Goal: Task Accomplishment & Management: Use online tool/utility

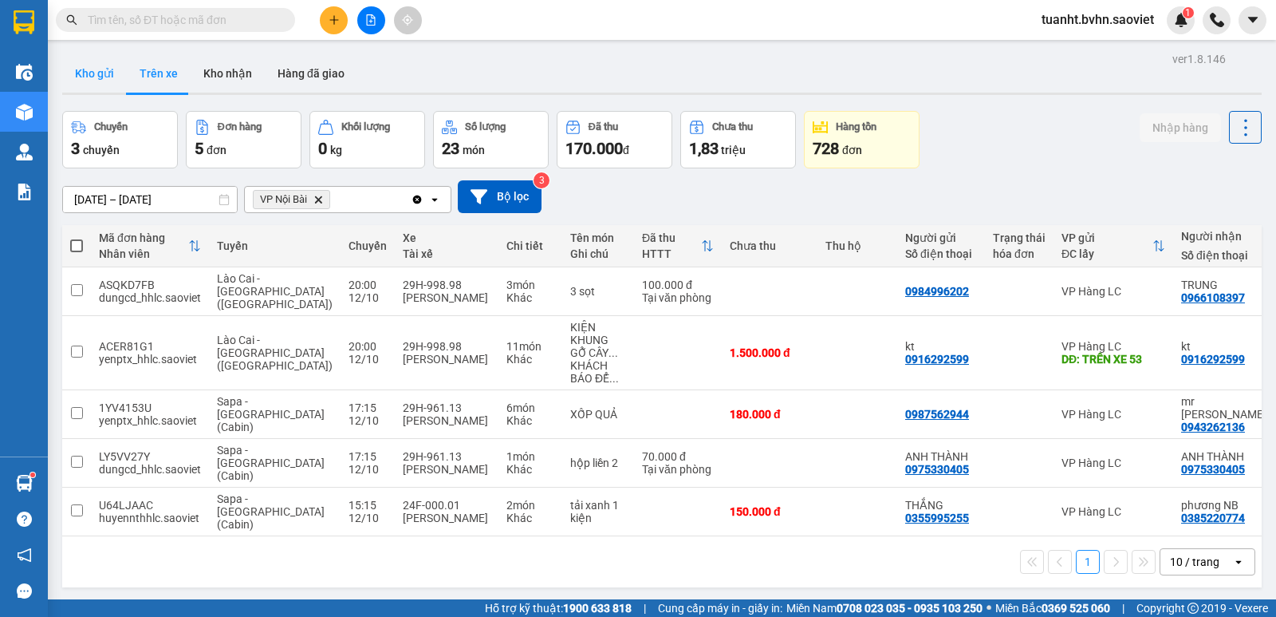
click at [89, 82] on button "Kho gửi" at bounding box center [94, 73] width 65 height 38
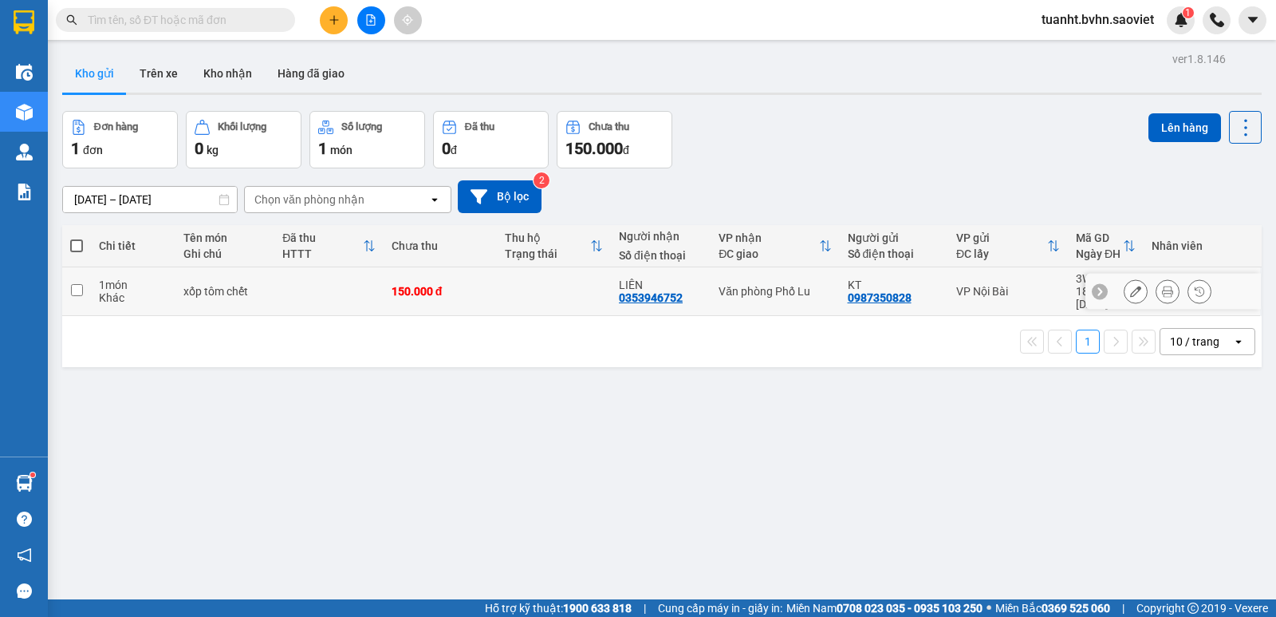
click at [74, 284] on input "checkbox" at bounding box center [77, 290] width 12 height 12
checkbox input "true"
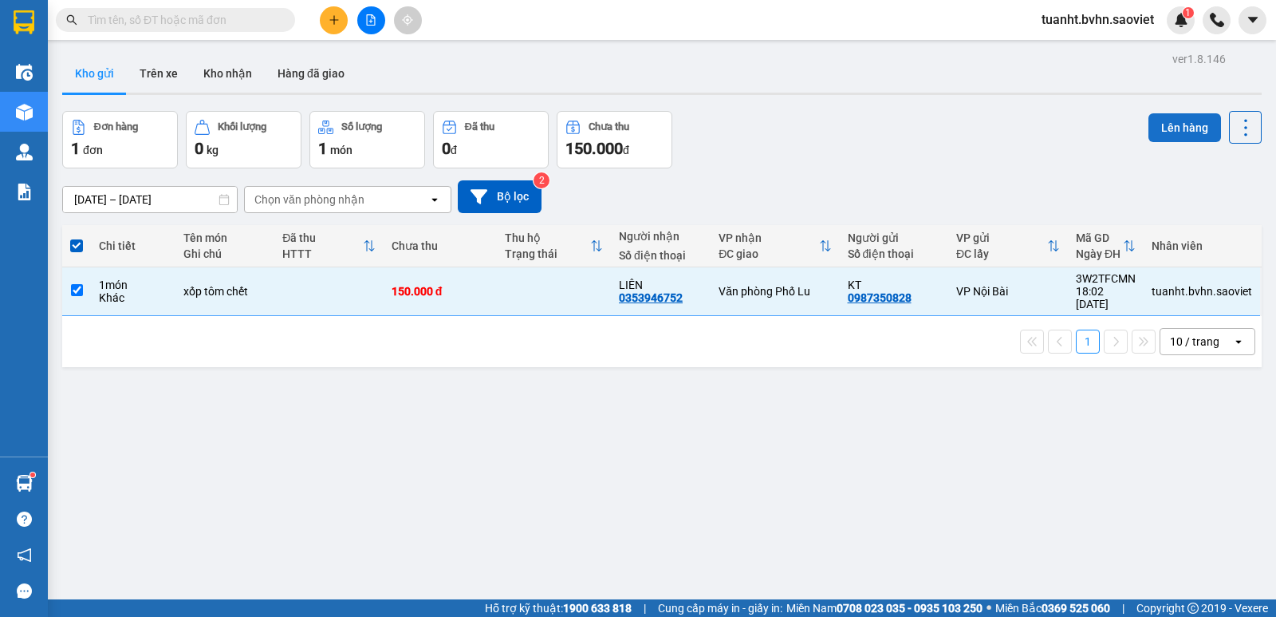
click at [1149, 132] on button "Lên hàng" at bounding box center [1185, 127] width 73 height 29
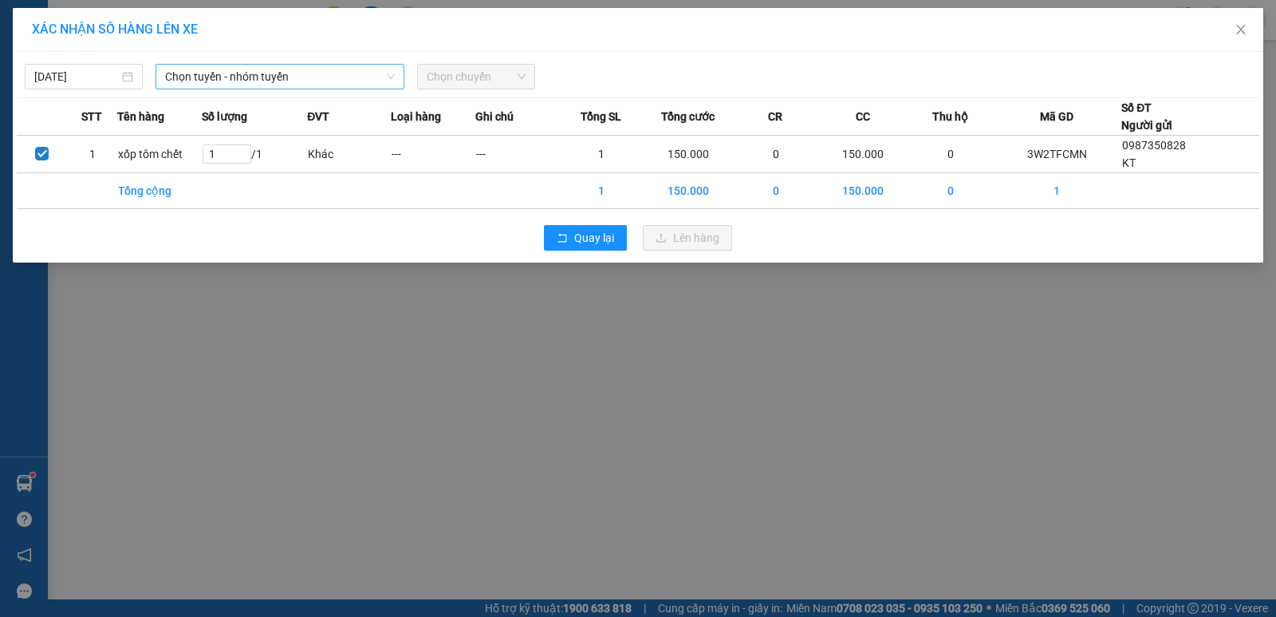
click at [270, 79] on span "Chọn tuyến - nhóm tuyến" at bounding box center [280, 77] width 230 height 24
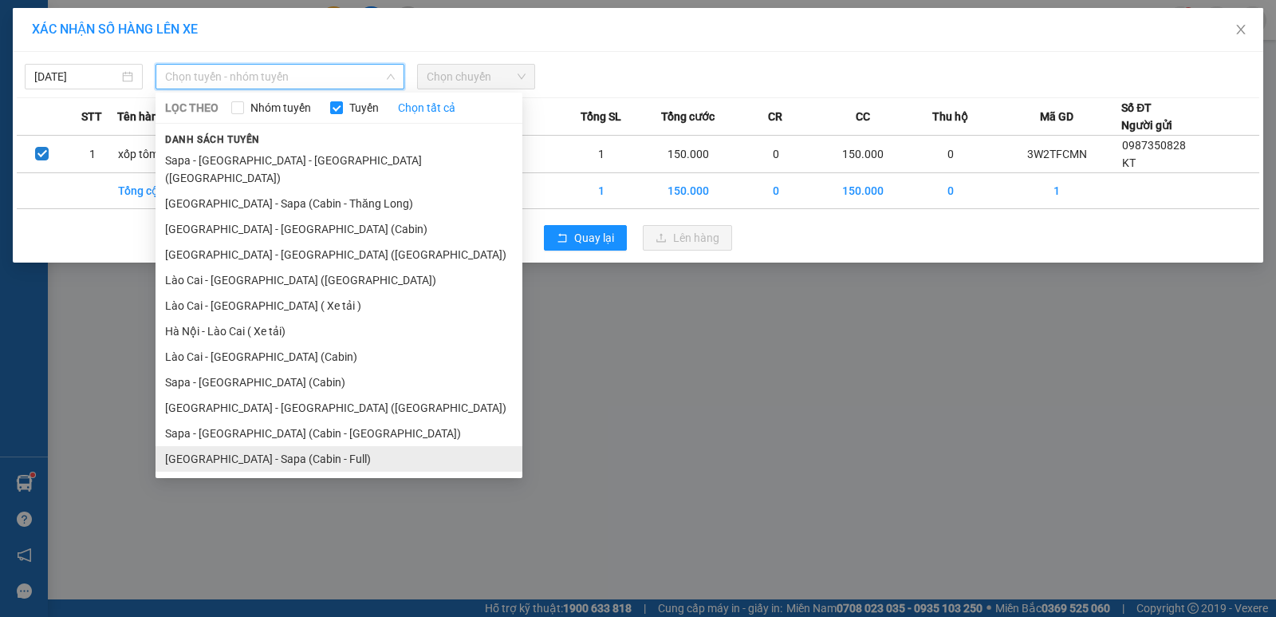
click at [298, 446] on li "[GEOGRAPHIC_DATA] - Sapa (Cabin - Full)" at bounding box center [339, 459] width 367 height 26
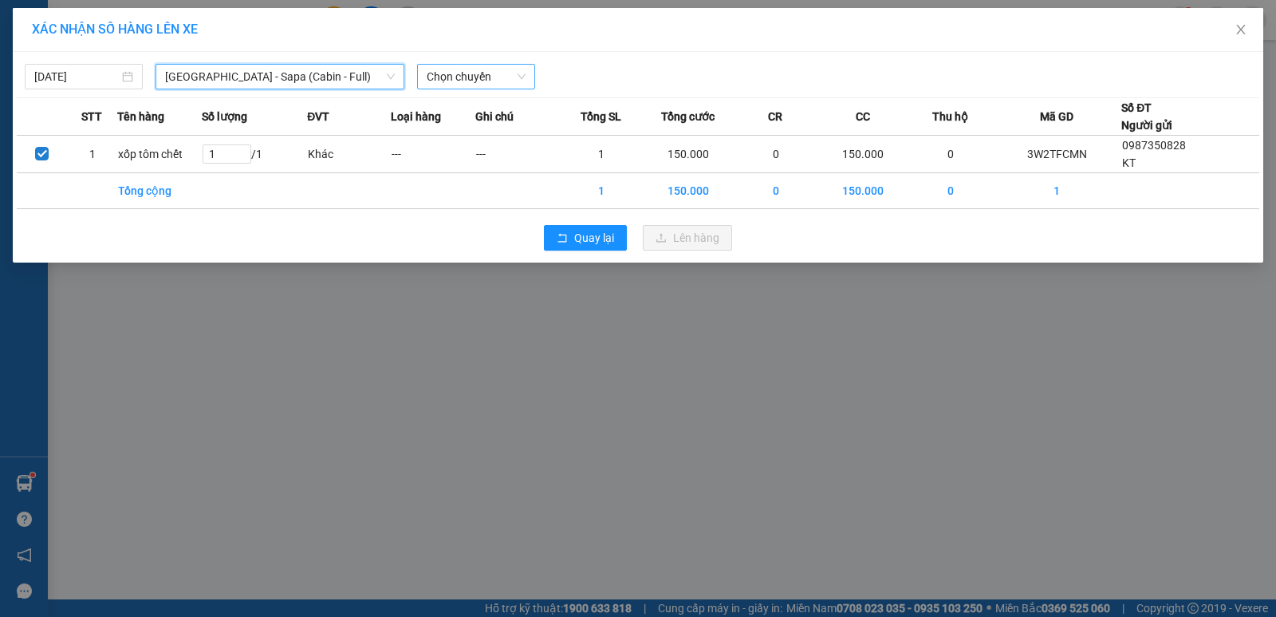
click at [494, 79] on span "Chọn chuyến" at bounding box center [476, 77] width 99 height 24
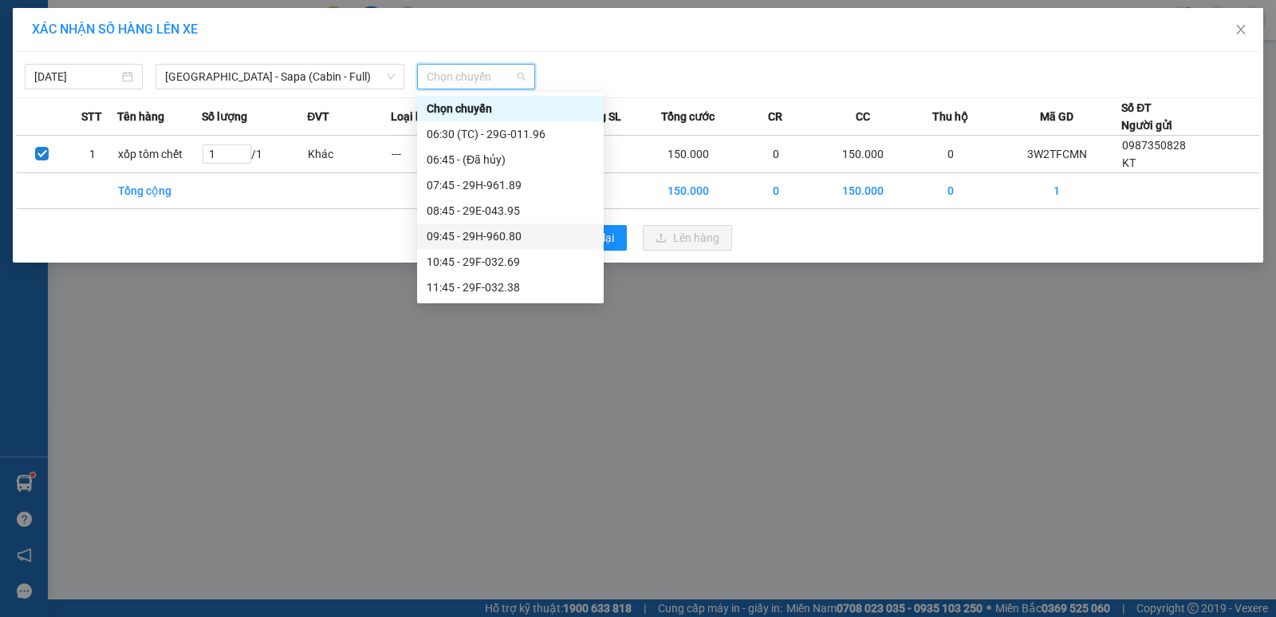
scroll to position [239, 0]
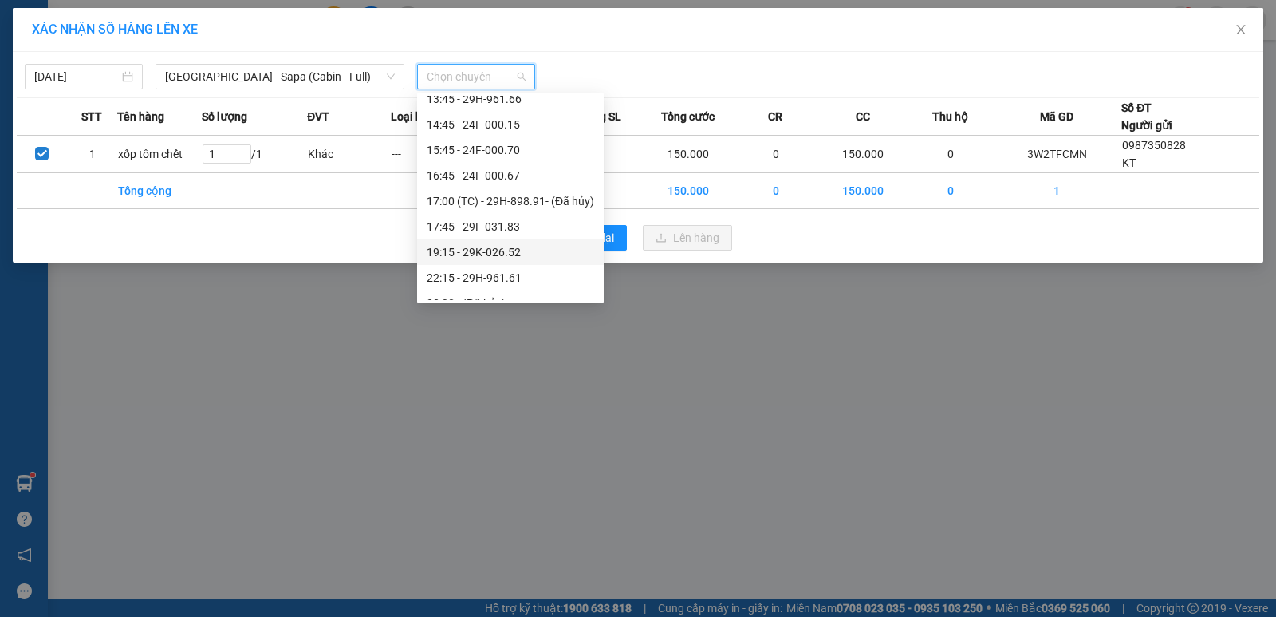
click at [516, 252] on div "19:15 - 29K-026.52" at bounding box center [511, 252] width 168 height 18
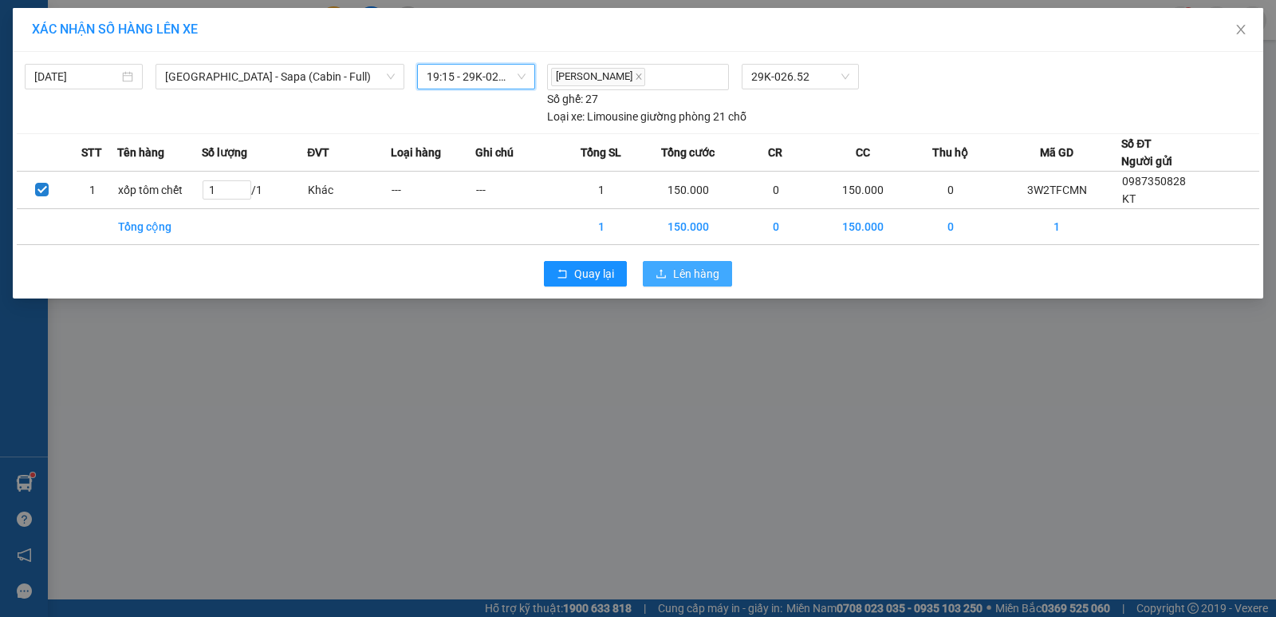
click at [684, 282] on span "Lên hàng" at bounding box center [696, 274] width 46 height 18
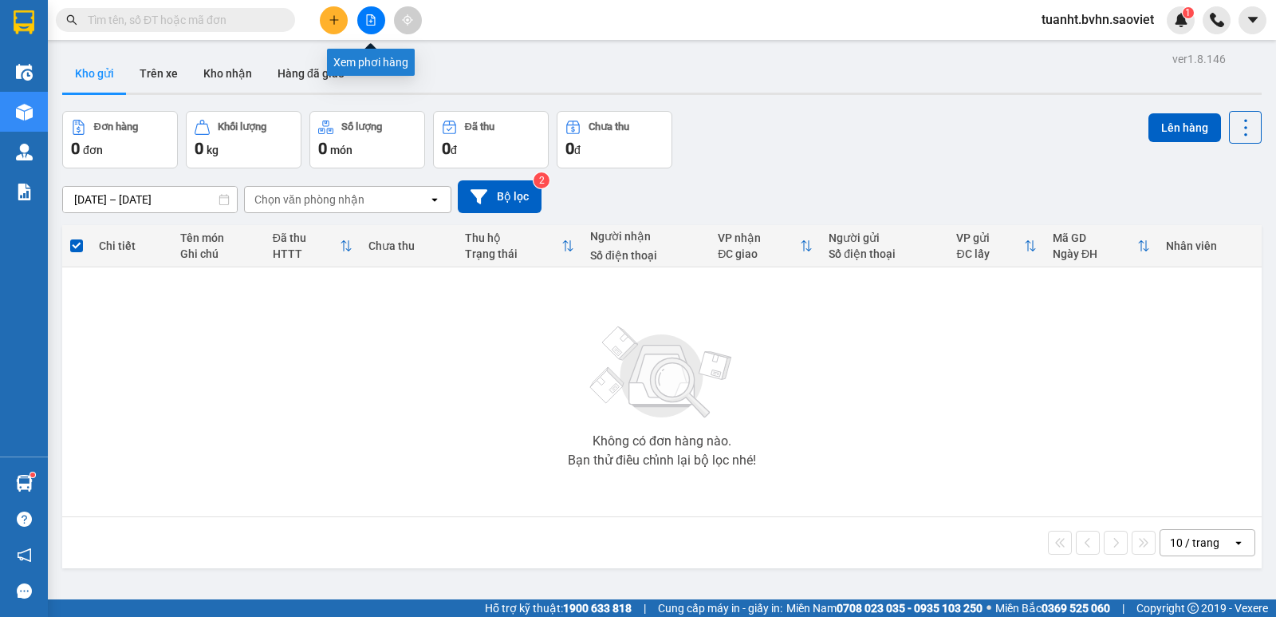
click at [369, 21] on icon "file-add" at bounding box center [370, 19] width 11 height 11
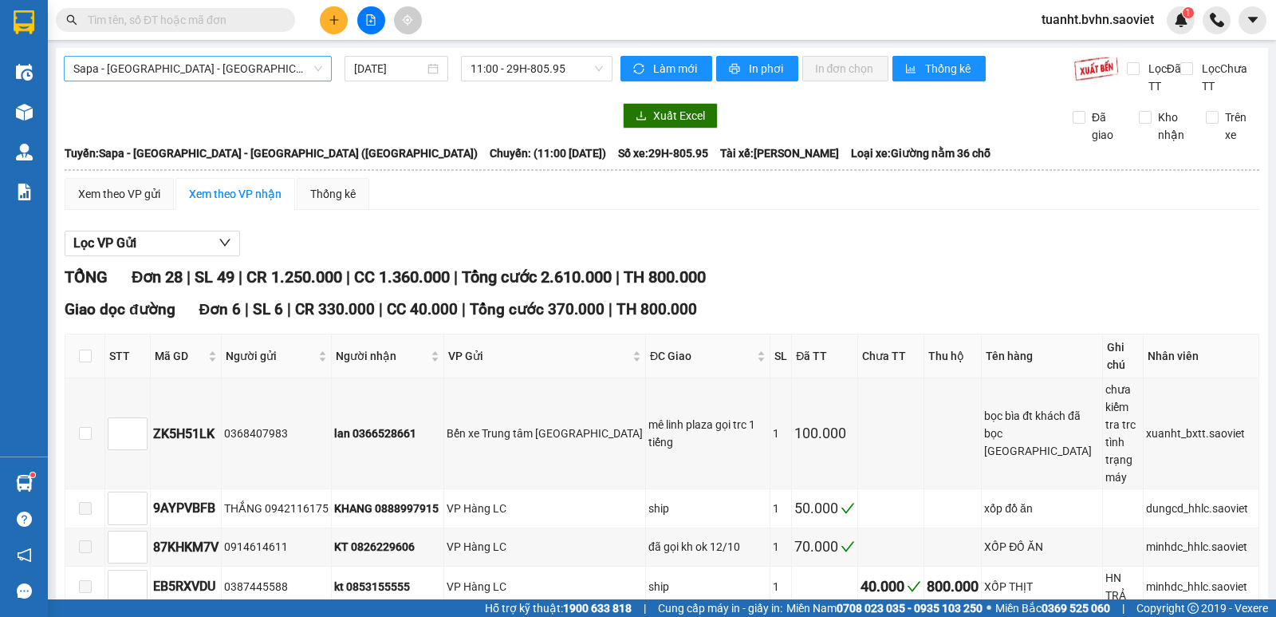
click at [273, 65] on span "Sapa - [GEOGRAPHIC_DATA] - [GEOGRAPHIC_DATA] ([GEOGRAPHIC_DATA])" at bounding box center [197, 69] width 249 height 24
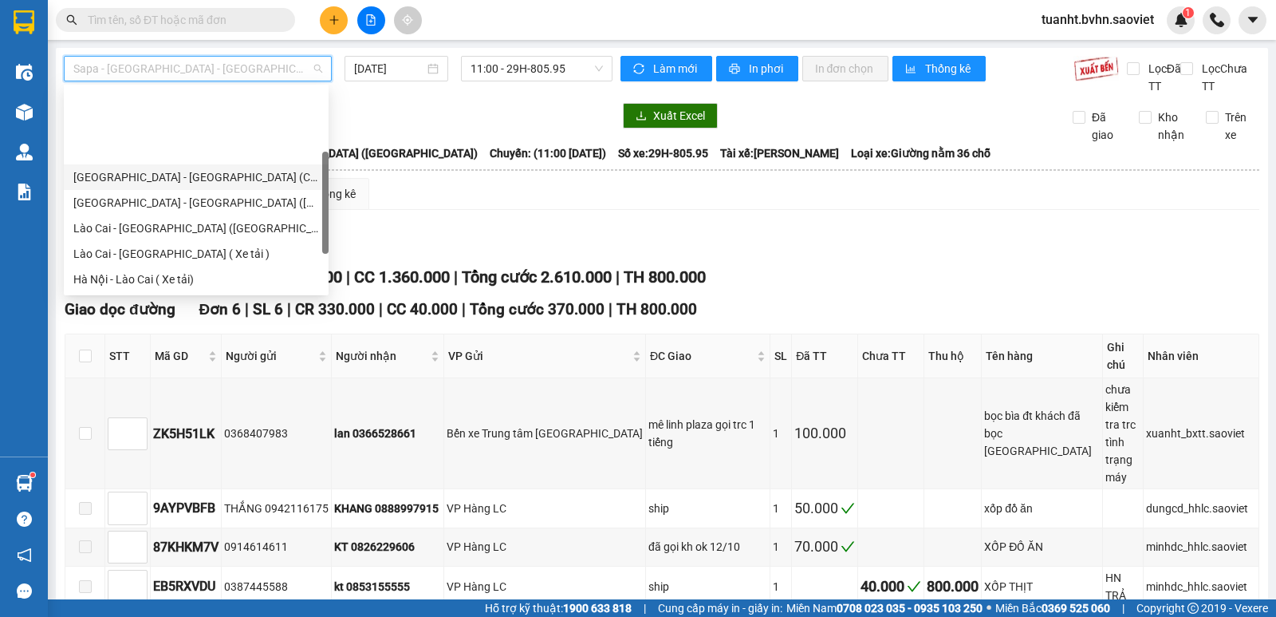
scroll to position [128, 0]
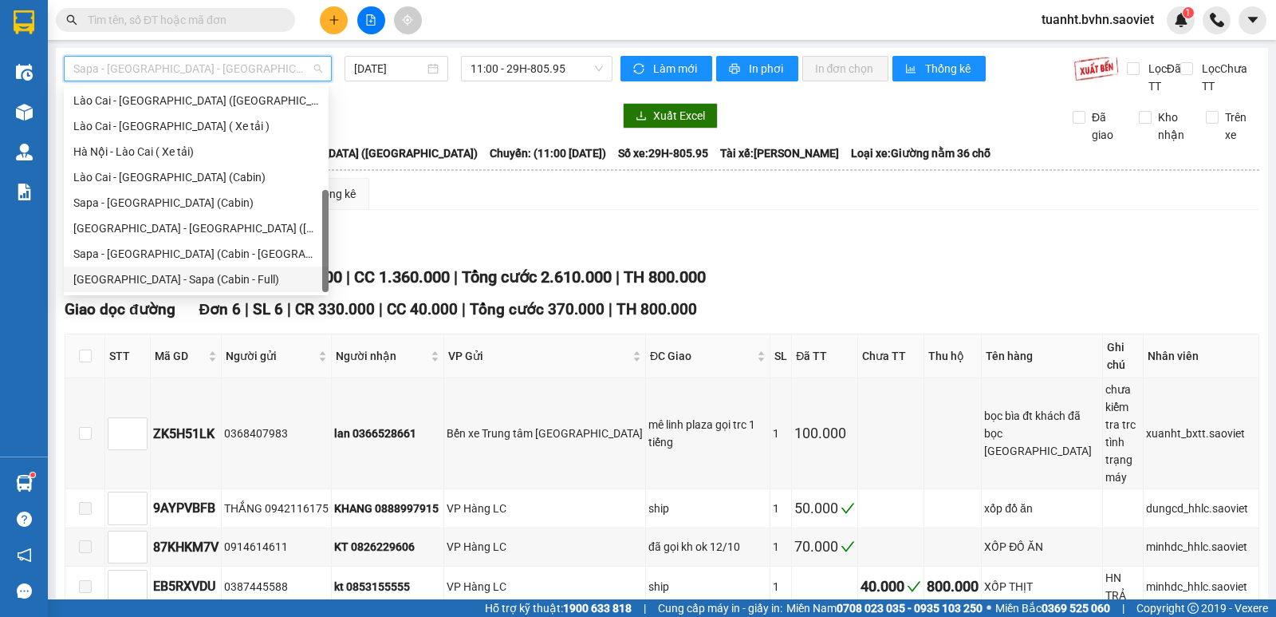
click at [247, 274] on div "[GEOGRAPHIC_DATA] - Sapa (Cabin - Full)" at bounding box center [196, 279] width 246 height 18
type input "[DATE]"
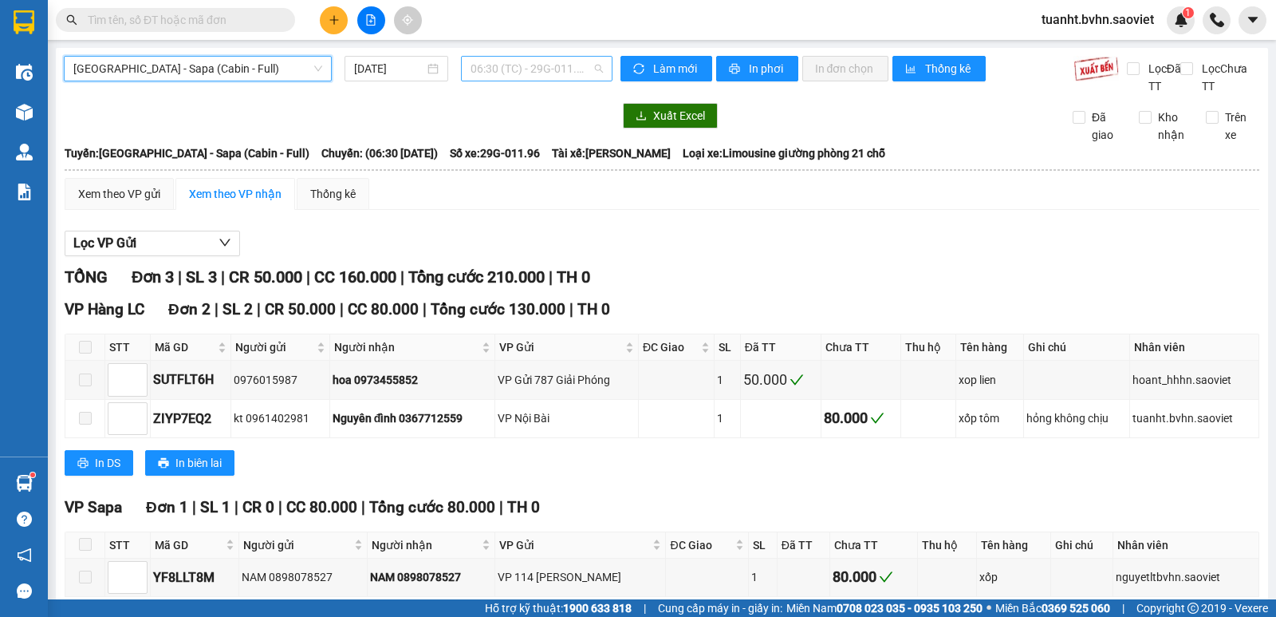
click at [529, 71] on span "06:30 (TC) - 29G-011.96" at bounding box center [537, 69] width 132 height 24
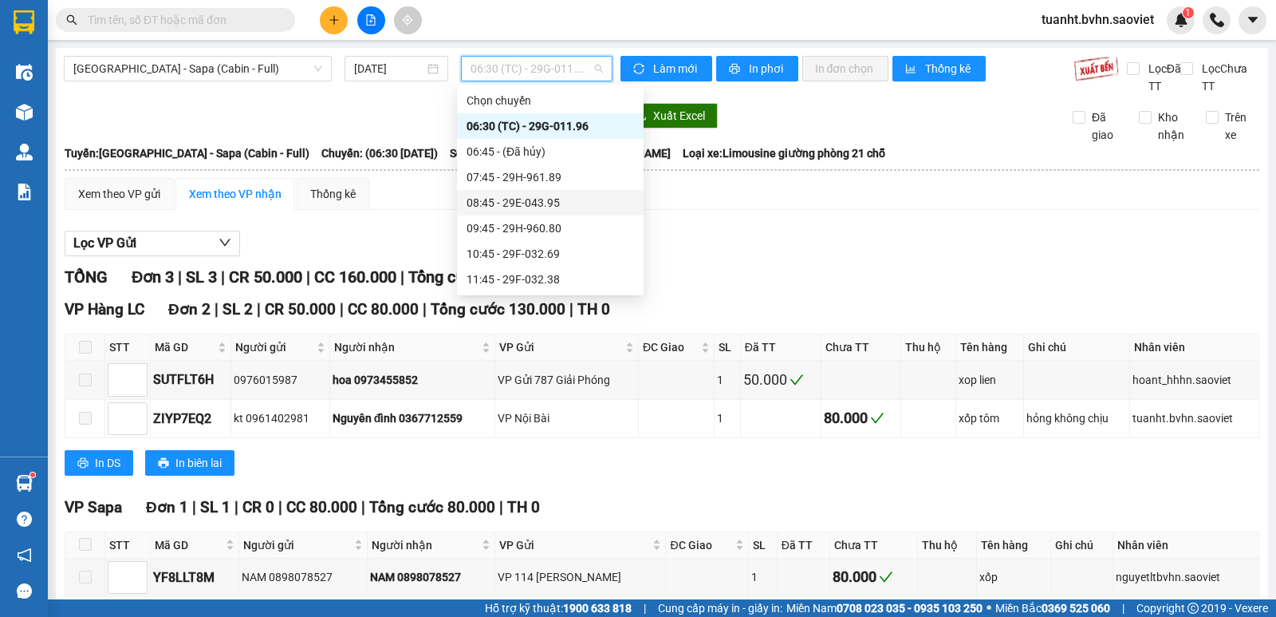
scroll to position [281, 0]
click at [527, 201] on div "19:15 - 29K-026.52" at bounding box center [551, 203] width 168 height 18
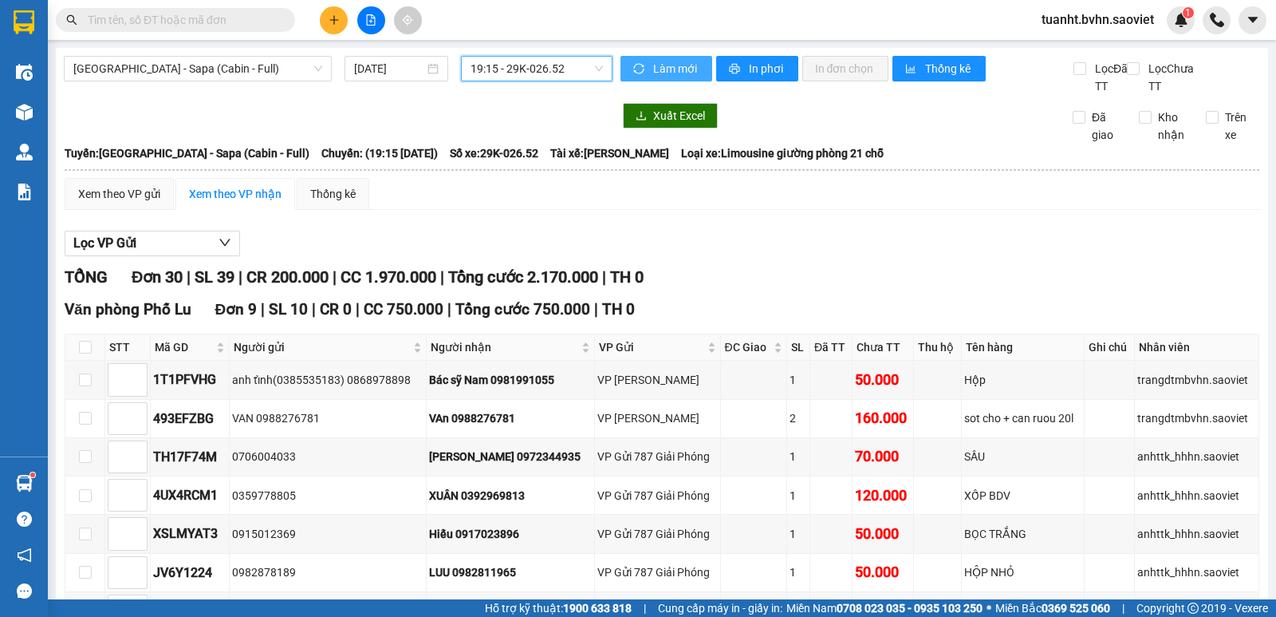
click at [661, 70] on span "Làm mới" at bounding box center [676, 69] width 46 height 18
click at [749, 69] on span "In phơi" at bounding box center [767, 69] width 37 height 18
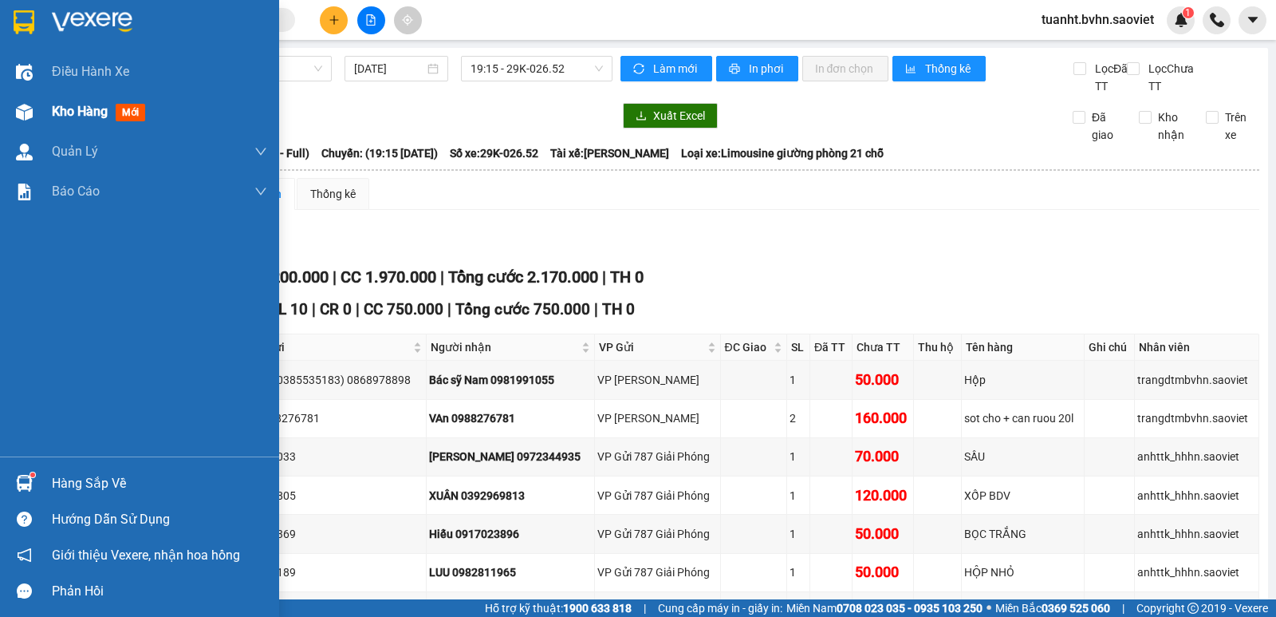
click at [1, 120] on div "Kho hàng mới" at bounding box center [139, 112] width 279 height 40
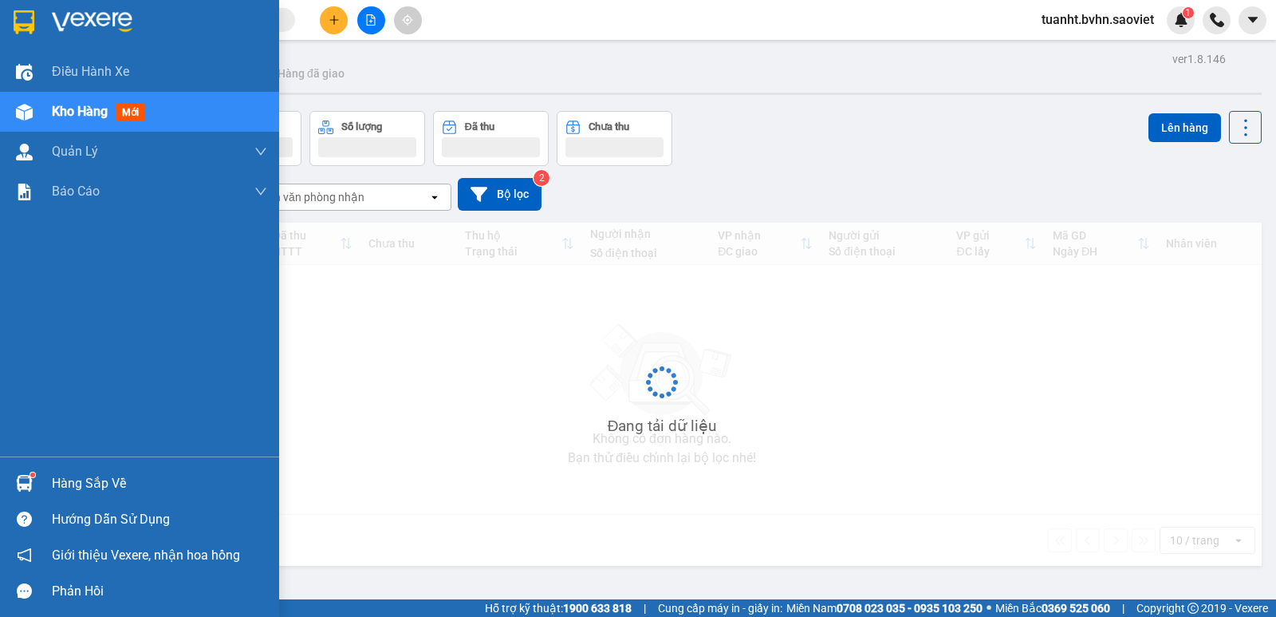
click at [19, 113] on img at bounding box center [24, 112] width 17 height 17
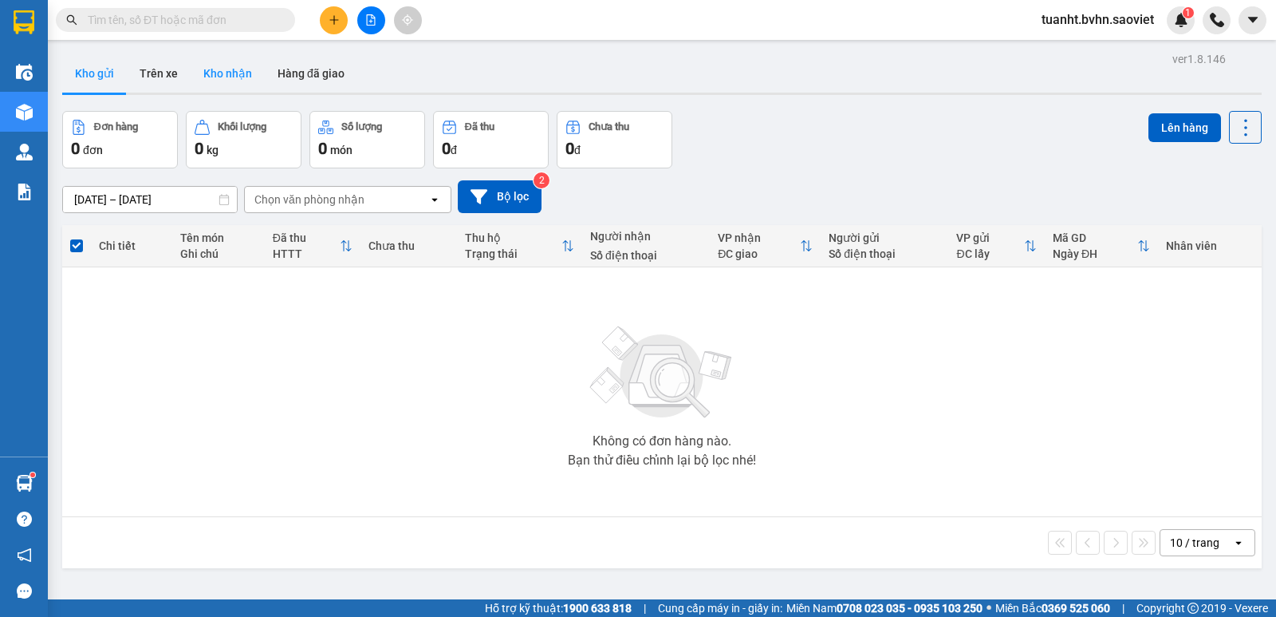
click at [211, 77] on button "Kho nhận" at bounding box center [228, 73] width 74 height 38
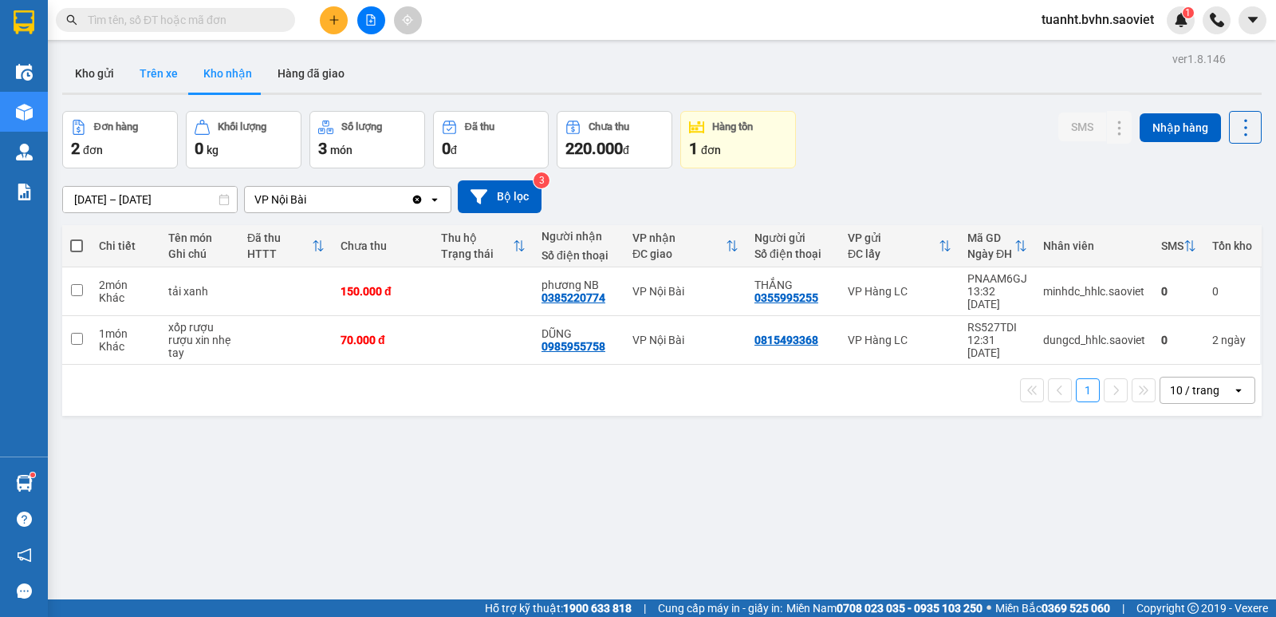
click at [127, 59] on button "Trên xe" at bounding box center [159, 73] width 64 height 38
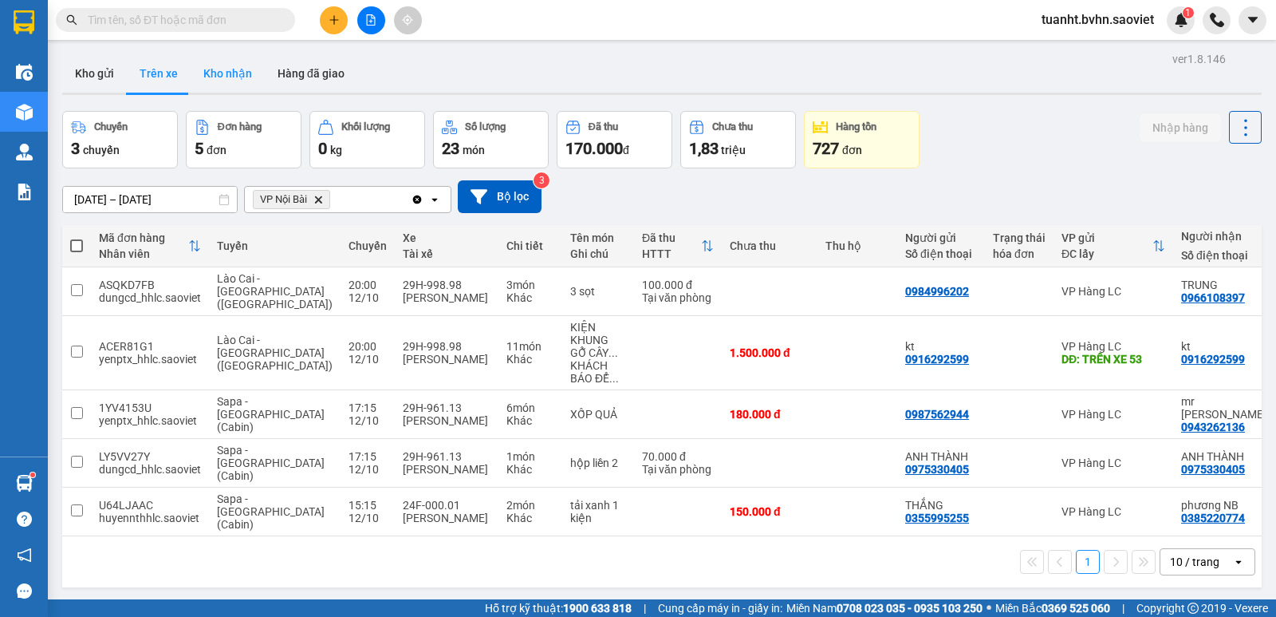
click at [243, 77] on button "Kho nhận" at bounding box center [228, 73] width 74 height 38
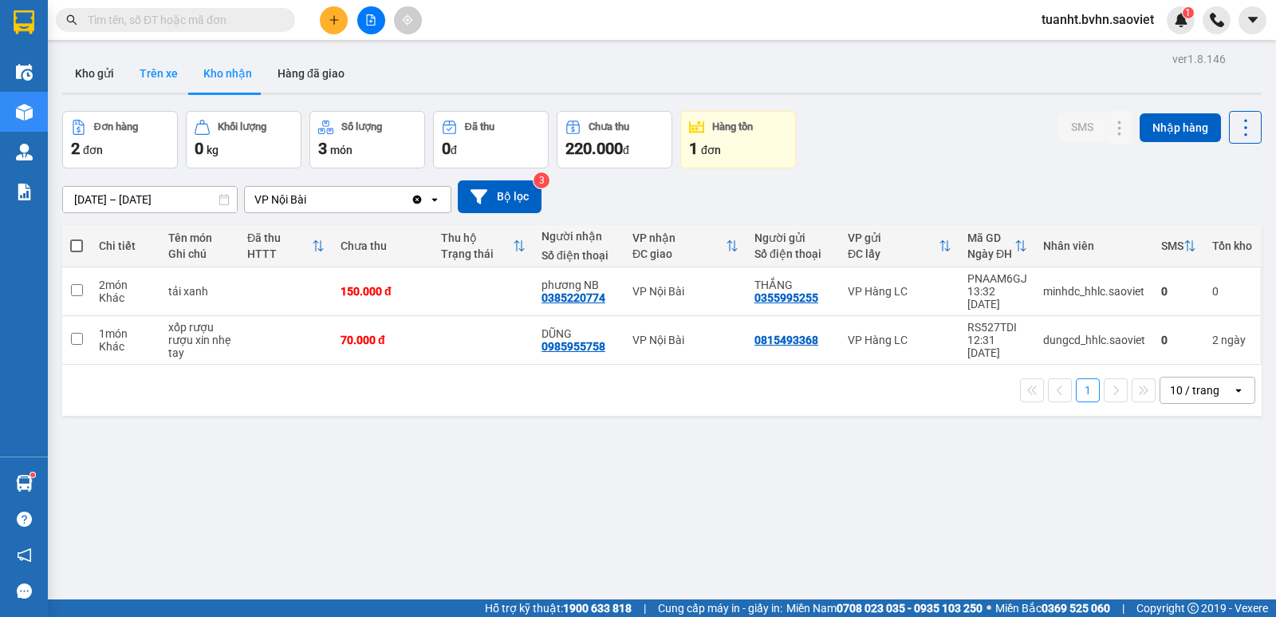
click at [160, 81] on button "Trên xe" at bounding box center [159, 73] width 64 height 38
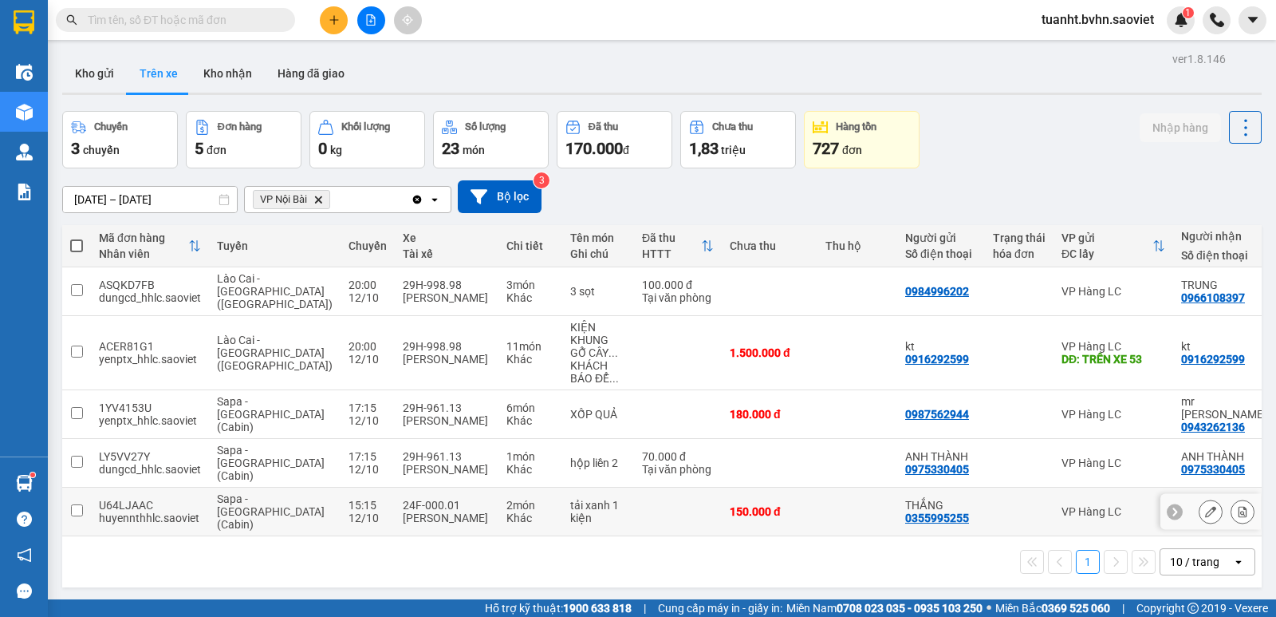
click at [78, 504] on input "checkbox" at bounding box center [77, 510] width 12 height 12
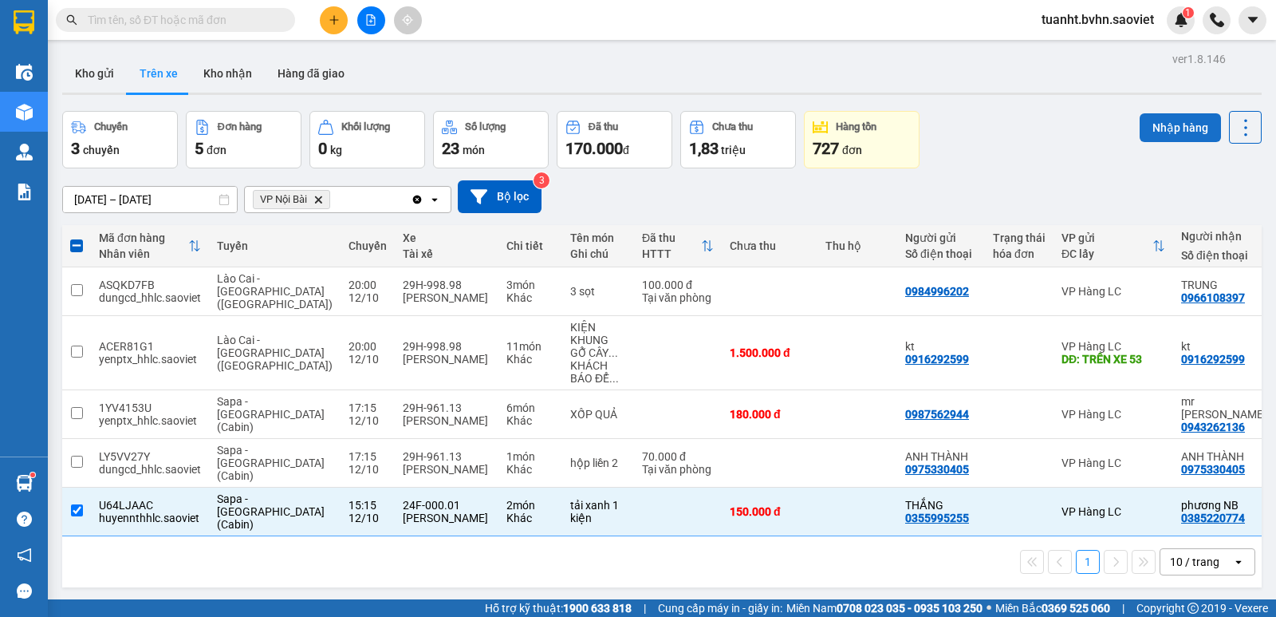
click at [1156, 134] on button "Nhập hàng" at bounding box center [1180, 127] width 81 height 29
checkbox input "false"
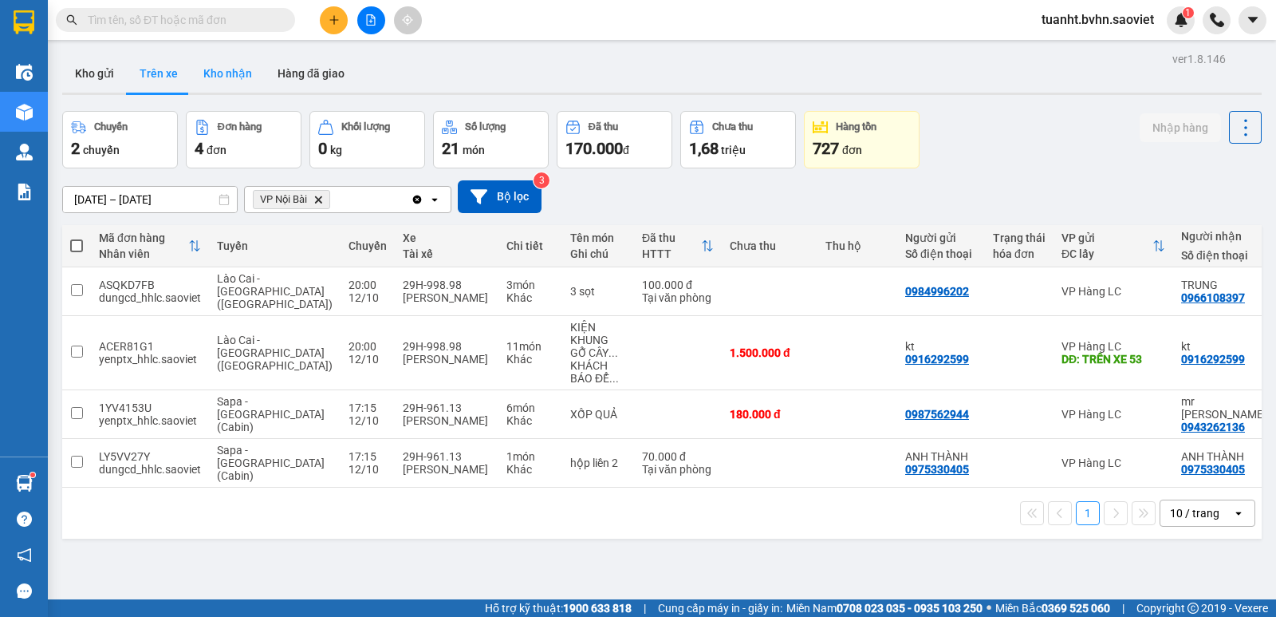
click at [232, 77] on button "Kho nhận" at bounding box center [228, 73] width 74 height 38
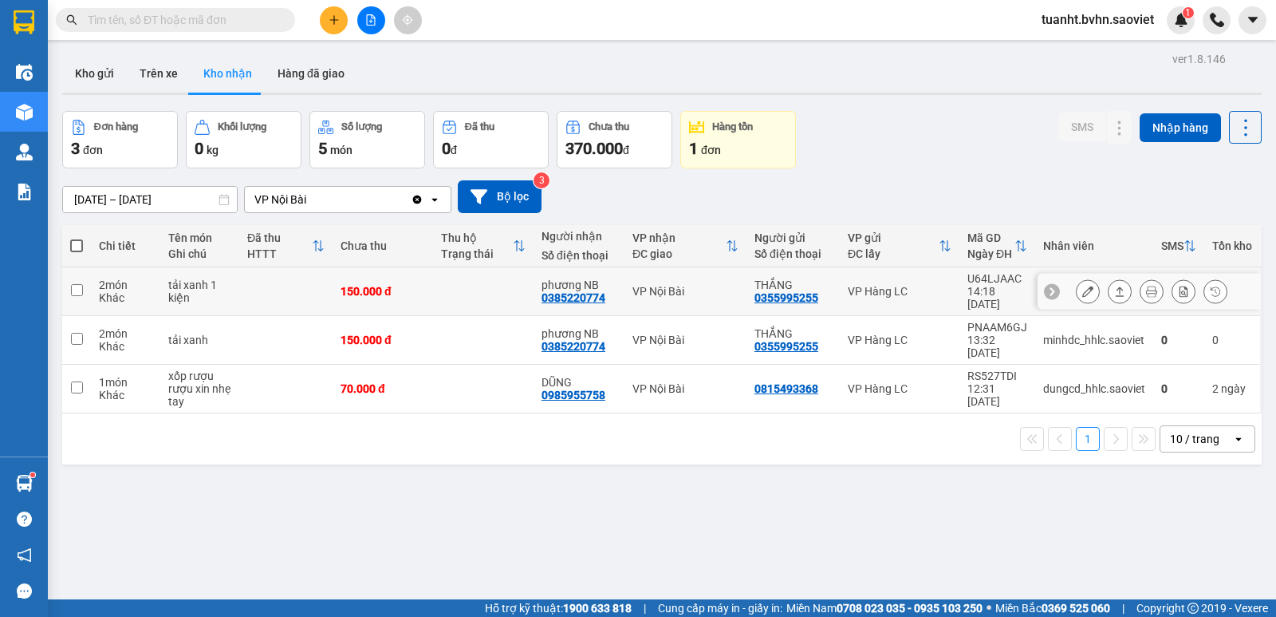
click at [1083, 286] on icon at bounding box center [1088, 291] width 11 height 11
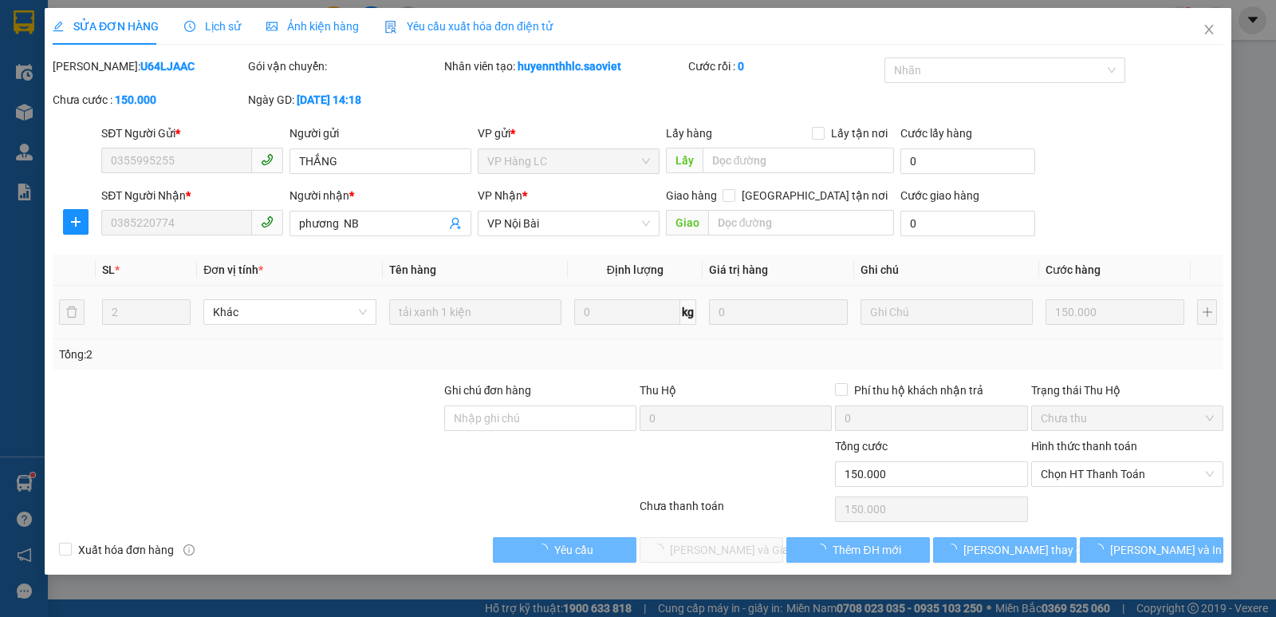
type input "0355995255"
type input "THẮNG"
type input "0385220774"
type input "phương NB"
type input "0"
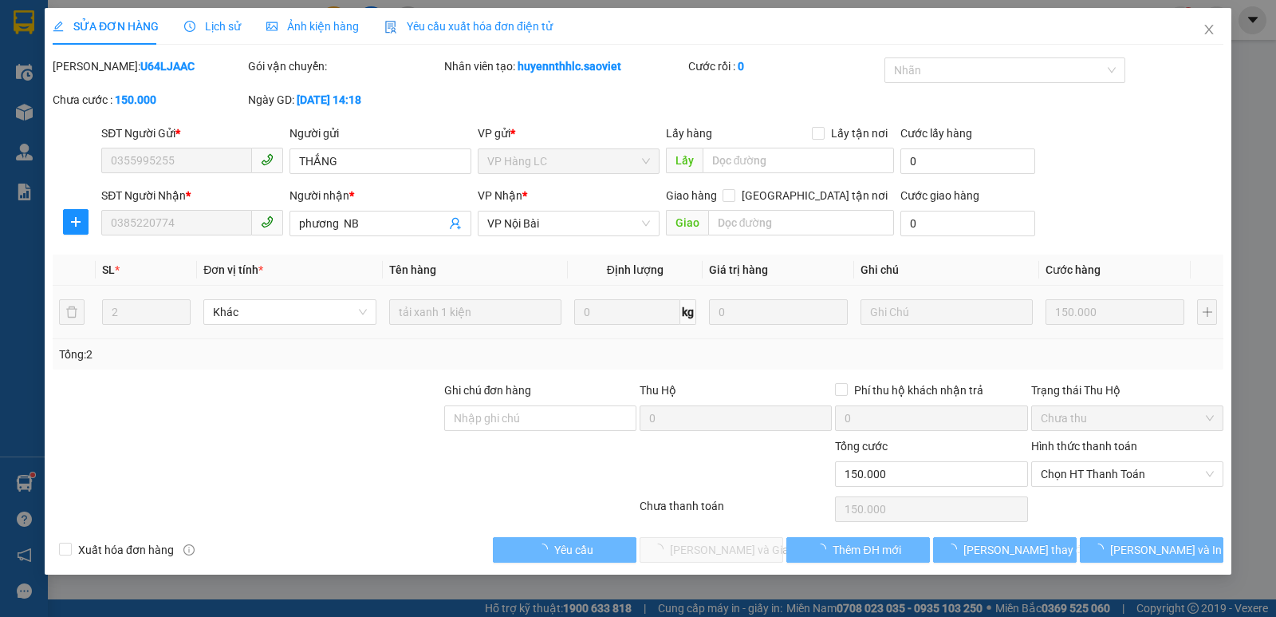
type input "150.000"
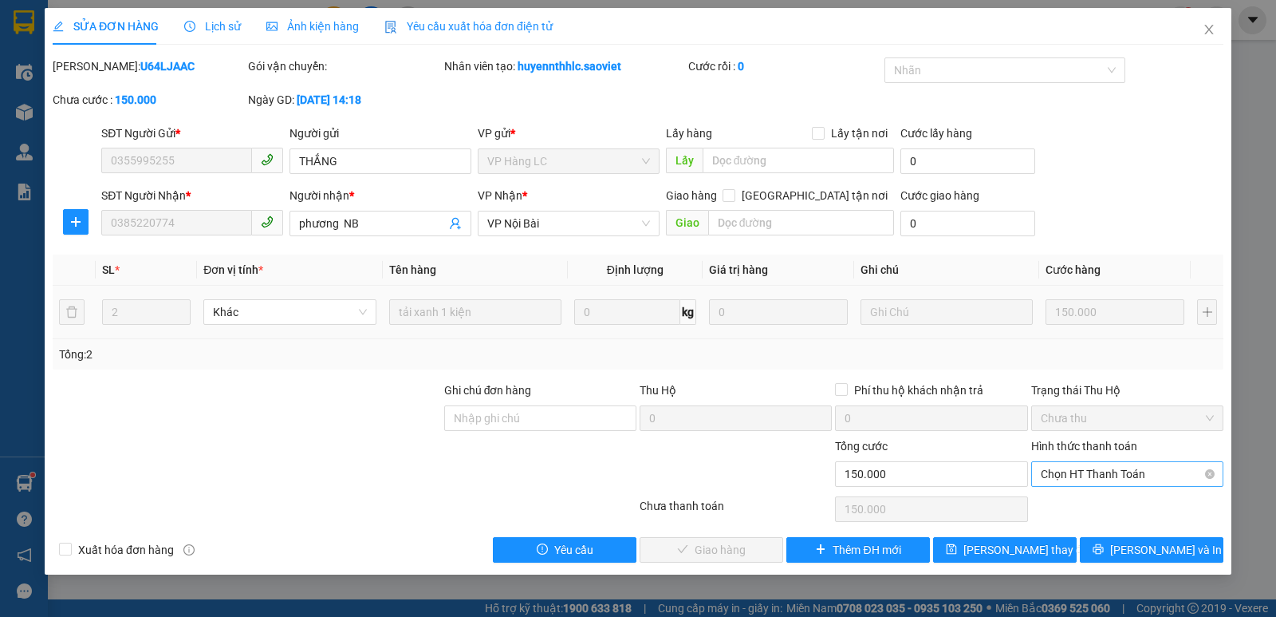
click at [1107, 476] on span "Chọn HT Thanh Toán" at bounding box center [1127, 474] width 173 height 24
click at [1103, 530] on div "Chuyển khoản" at bounding box center [1127, 532] width 173 height 18
type input "0"
click at [725, 558] on button "[PERSON_NAME] và Giao hàng" at bounding box center [712, 550] width 144 height 26
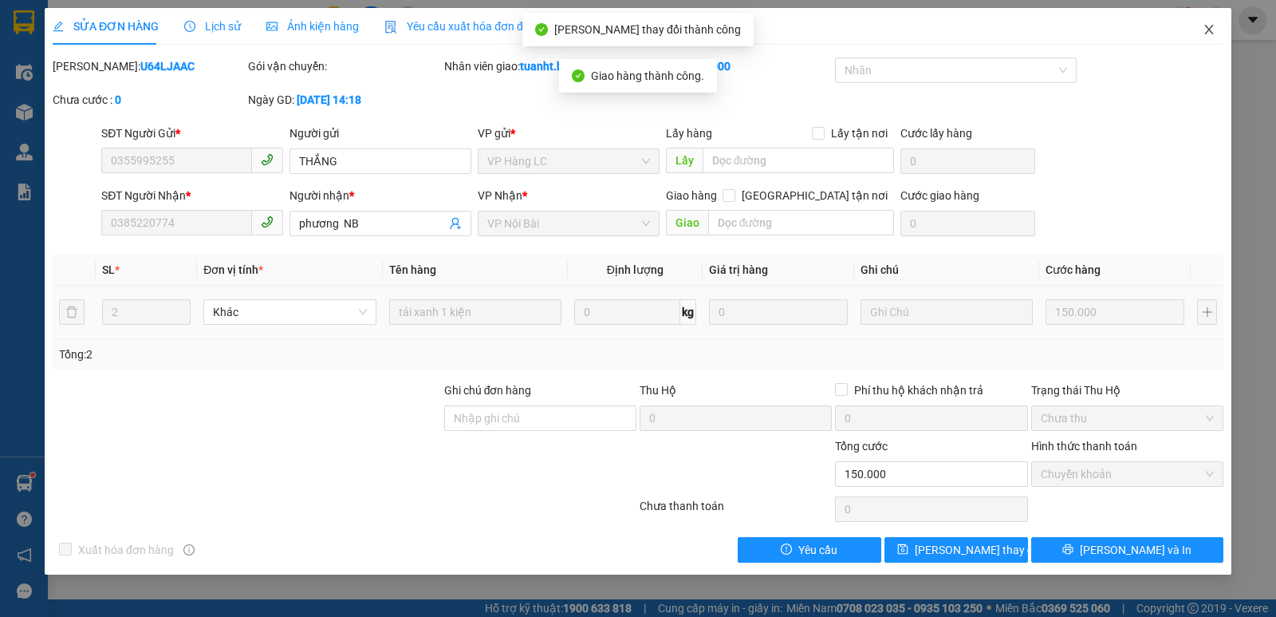
click at [1208, 27] on icon "close" at bounding box center [1209, 29] width 13 height 13
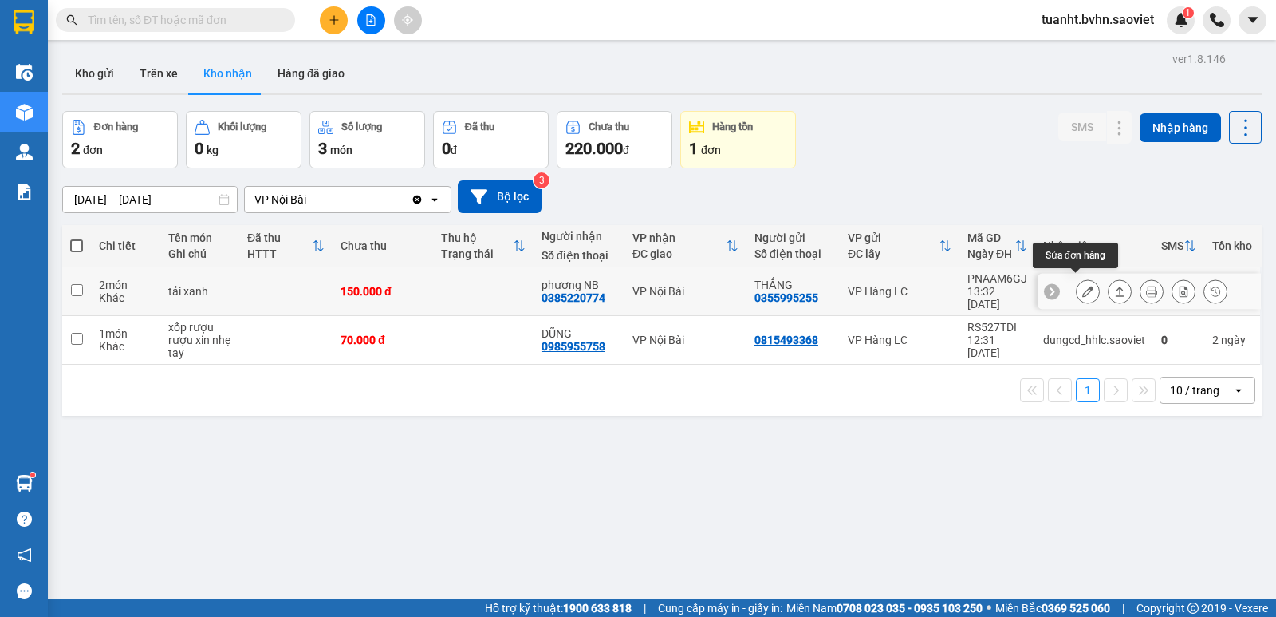
click at [1083, 286] on icon at bounding box center [1088, 291] width 11 height 11
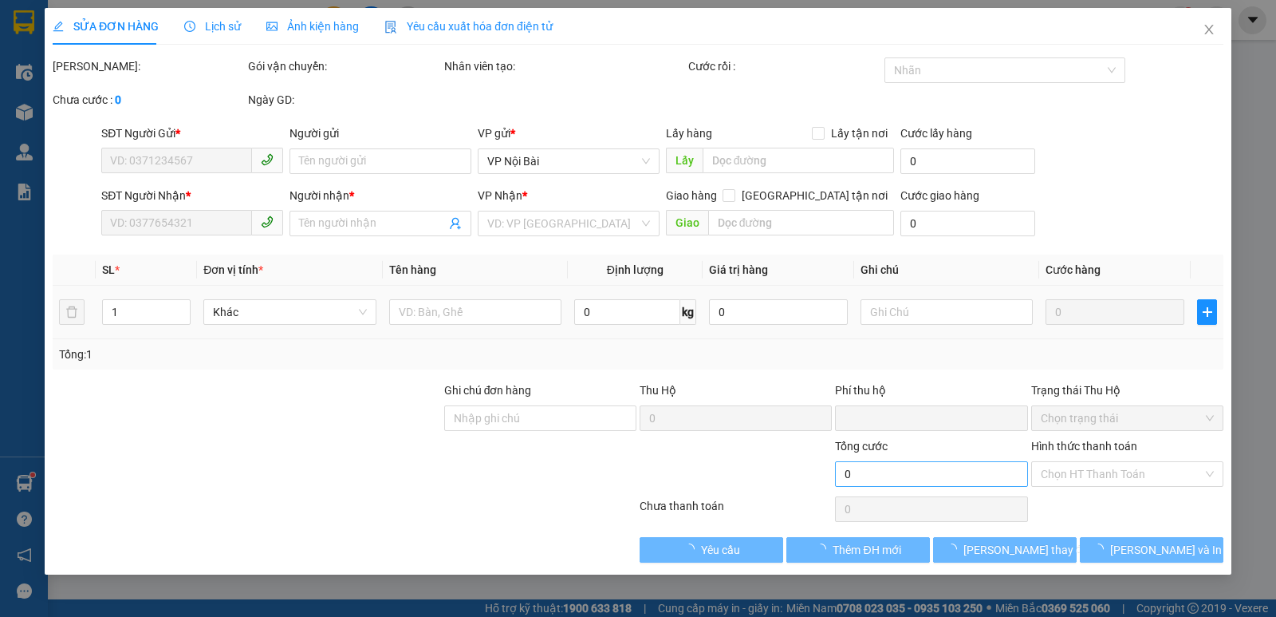
type input "0355995255"
type input "THẮNG"
type input "0385220774"
type input "phương NB"
type input "0"
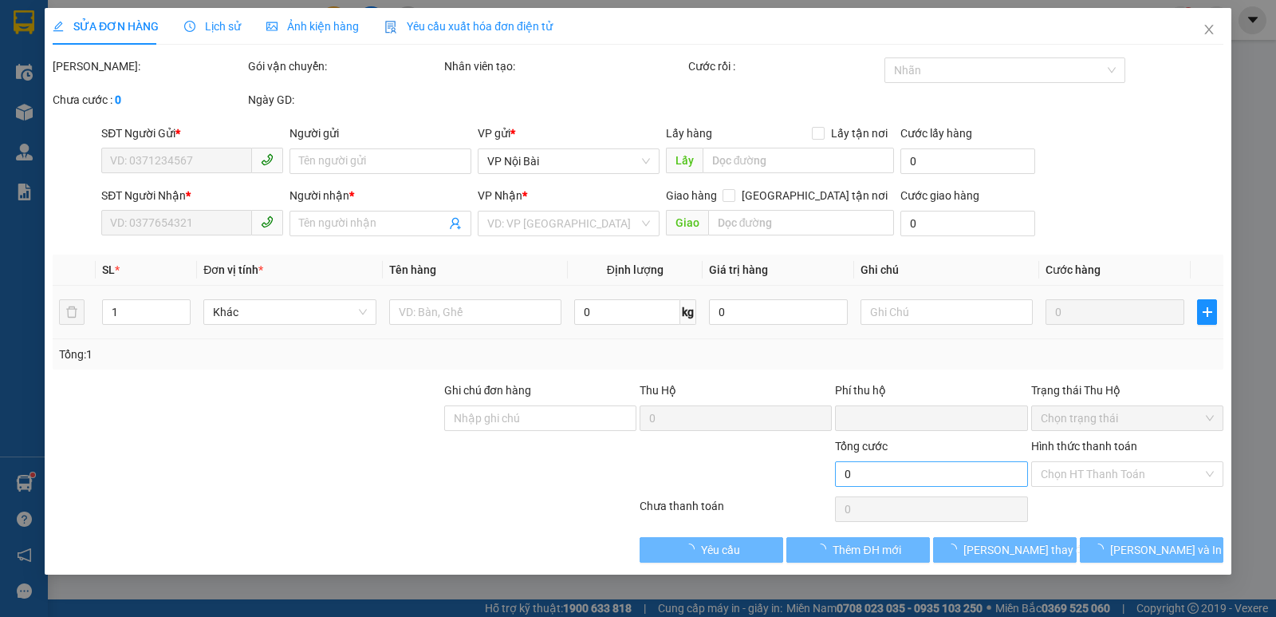
type input "150.000"
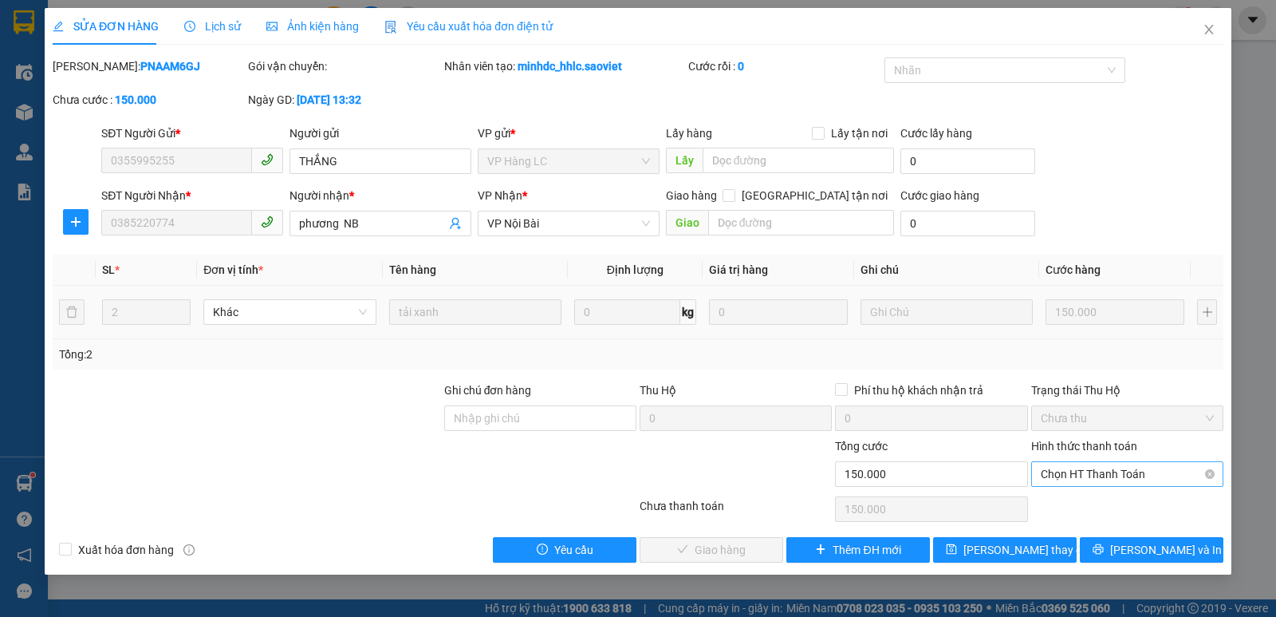
click at [1075, 478] on span "Chọn HT Thanh Toán" at bounding box center [1127, 474] width 173 height 24
click at [1073, 521] on div "Chuyển khoản" at bounding box center [1128, 532] width 192 height 26
type input "0"
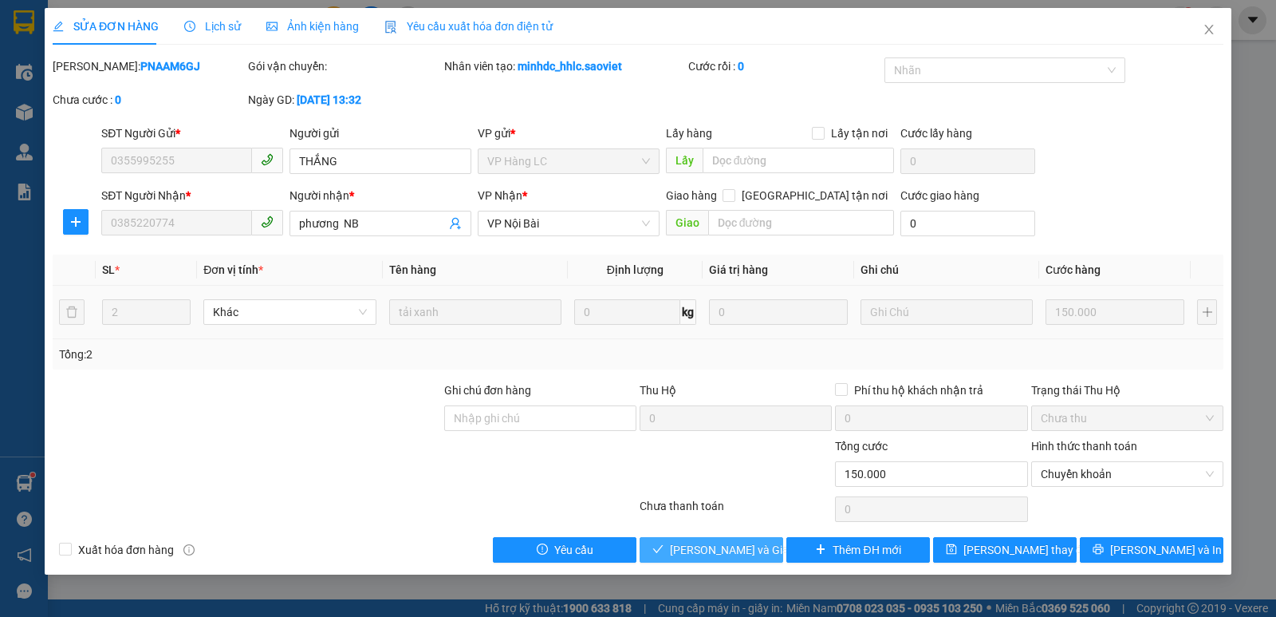
click at [748, 547] on span "[PERSON_NAME] và Giao hàng" at bounding box center [746, 550] width 153 height 18
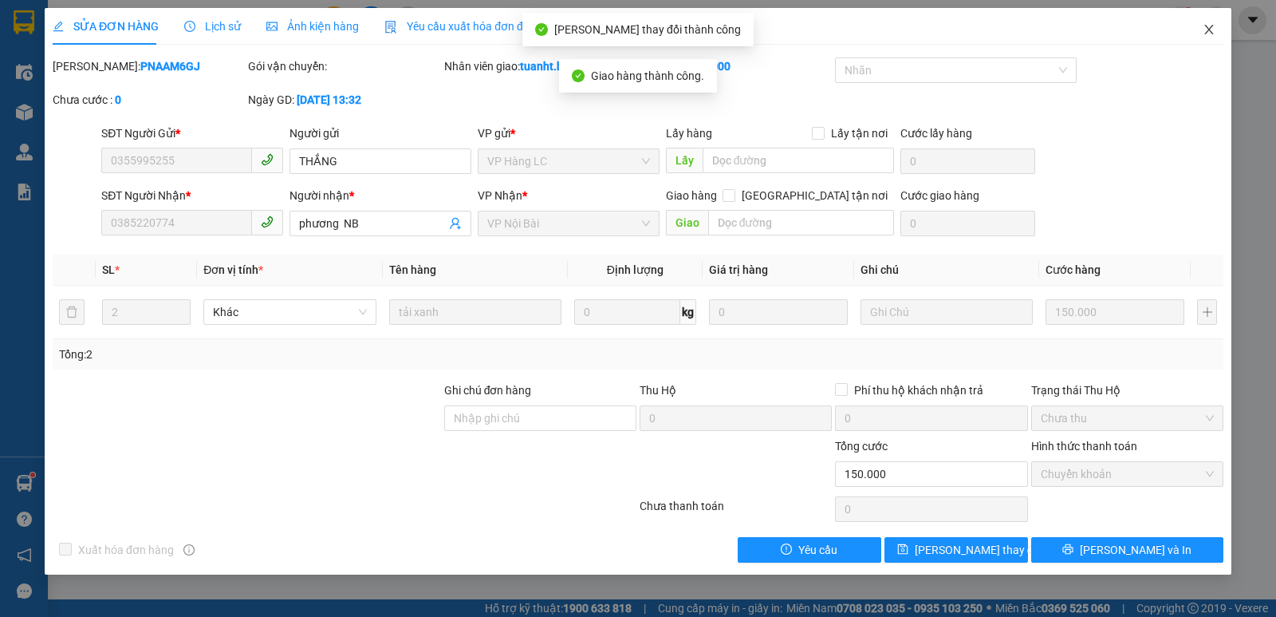
click at [1205, 32] on icon "close" at bounding box center [1209, 29] width 13 height 13
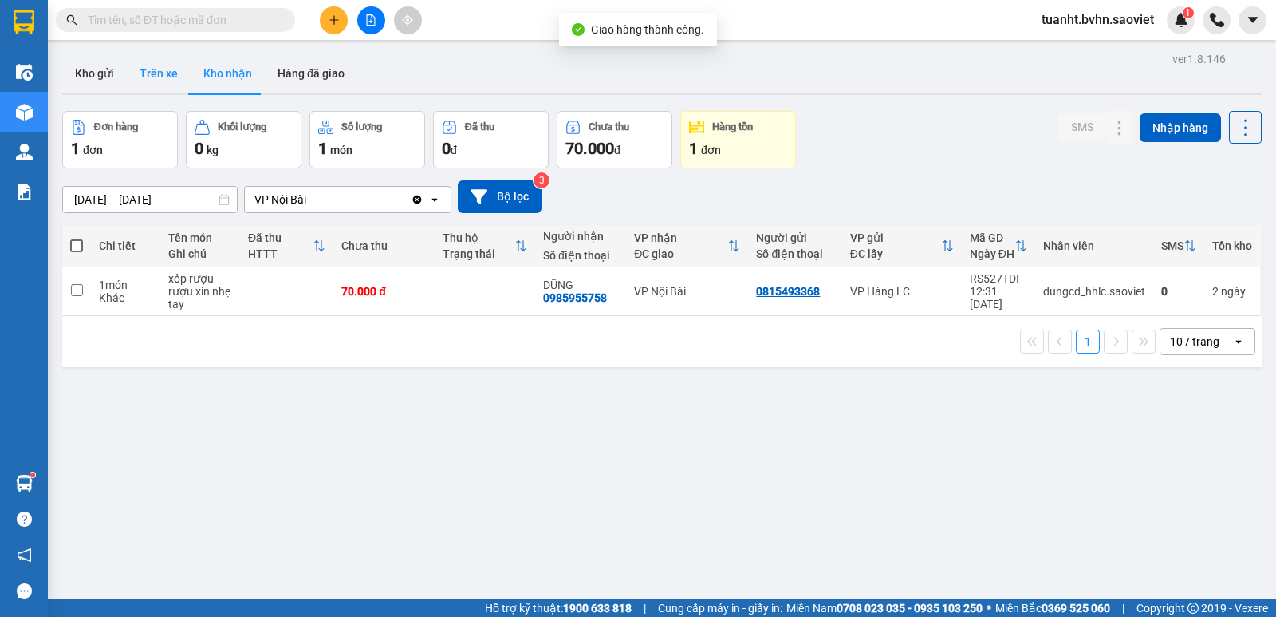
click at [154, 78] on button "Trên xe" at bounding box center [159, 73] width 64 height 38
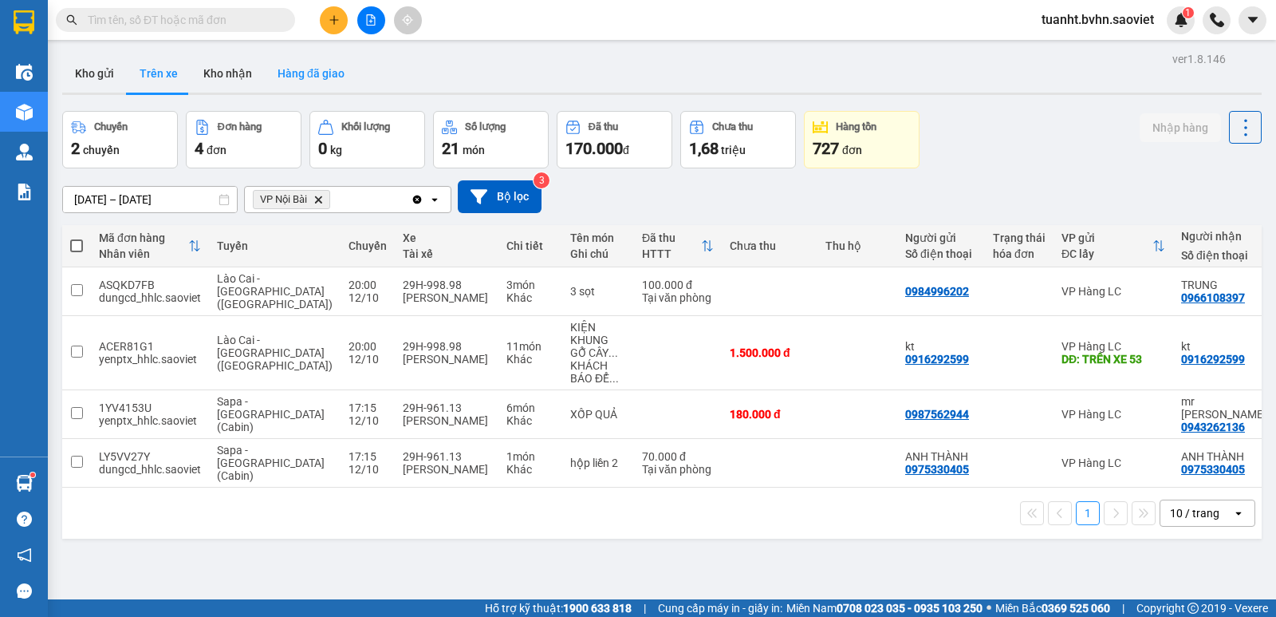
click at [303, 75] on button "Hàng đã giao" at bounding box center [311, 73] width 93 height 38
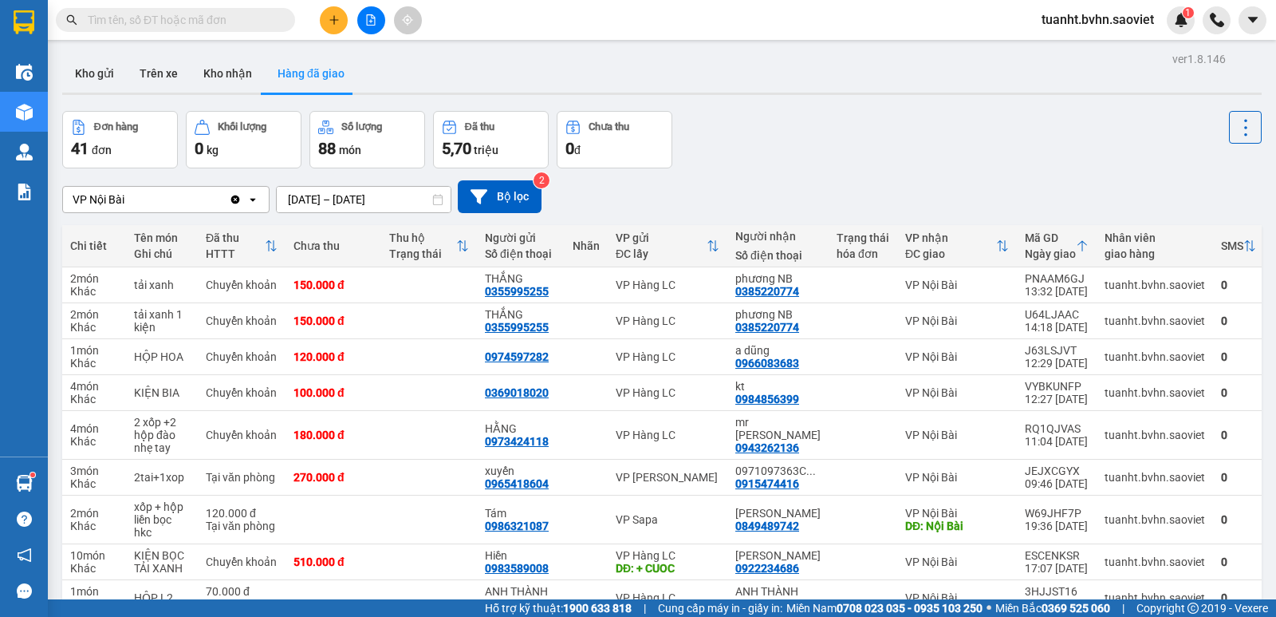
click at [261, 26] on input "text" at bounding box center [182, 20] width 188 height 18
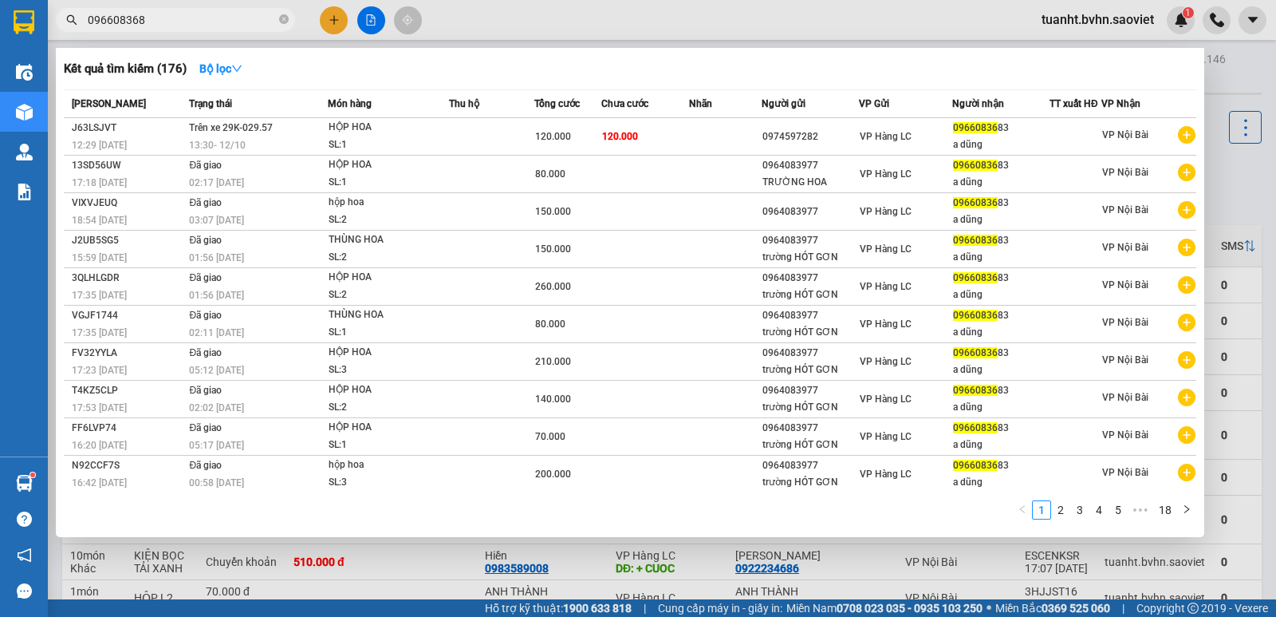
type input "0966083683"
click at [282, 21] on icon "close-circle" at bounding box center [284, 19] width 10 height 10
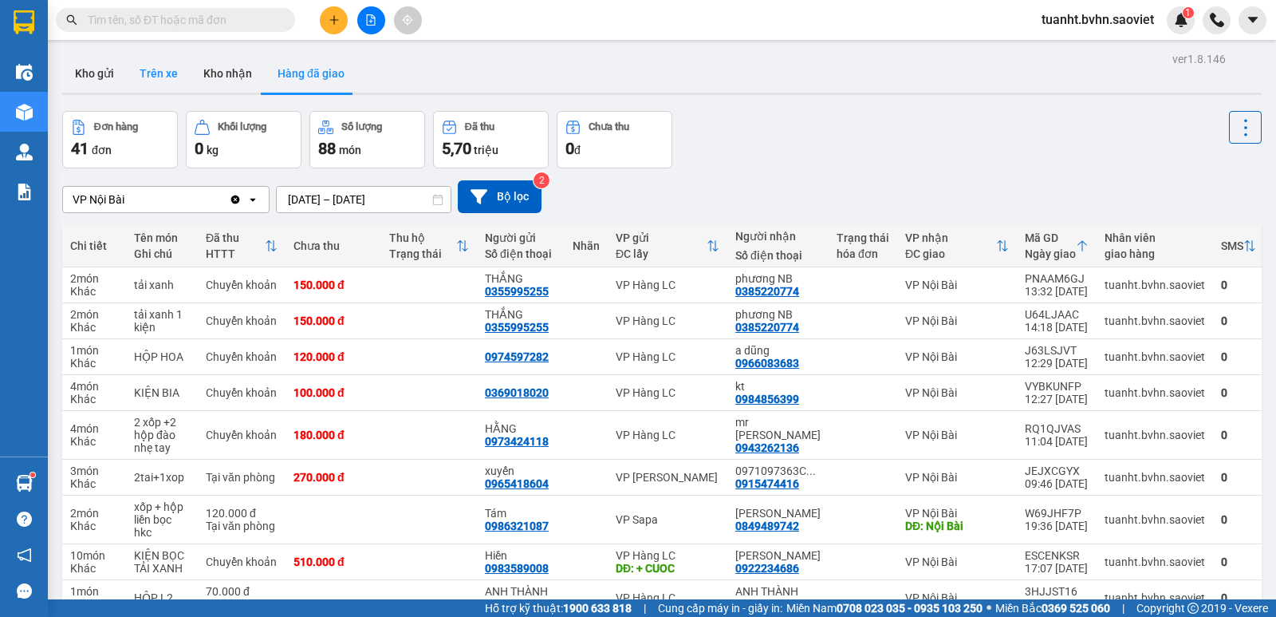
click at [170, 62] on button "Trên xe" at bounding box center [159, 73] width 64 height 38
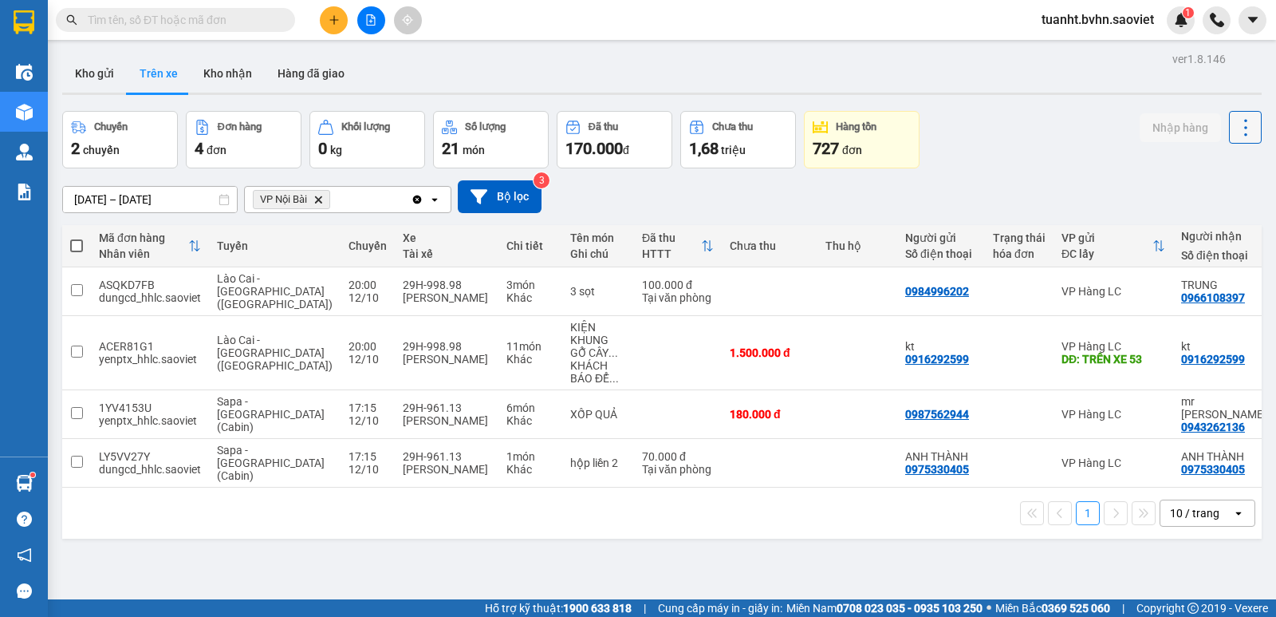
click at [1241, 129] on icon at bounding box center [1246, 127] width 22 height 22
click at [1231, 170] on span "Làm mới" at bounding box center [1211, 171] width 44 height 16
click at [1235, 134] on icon at bounding box center [1246, 127] width 22 height 22
click at [1230, 164] on span "Làm mới" at bounding box center [1211, 171] width 44 height 16
click at [233, 27] on input "text" at bounding box center [182, 20] width 188 height 18
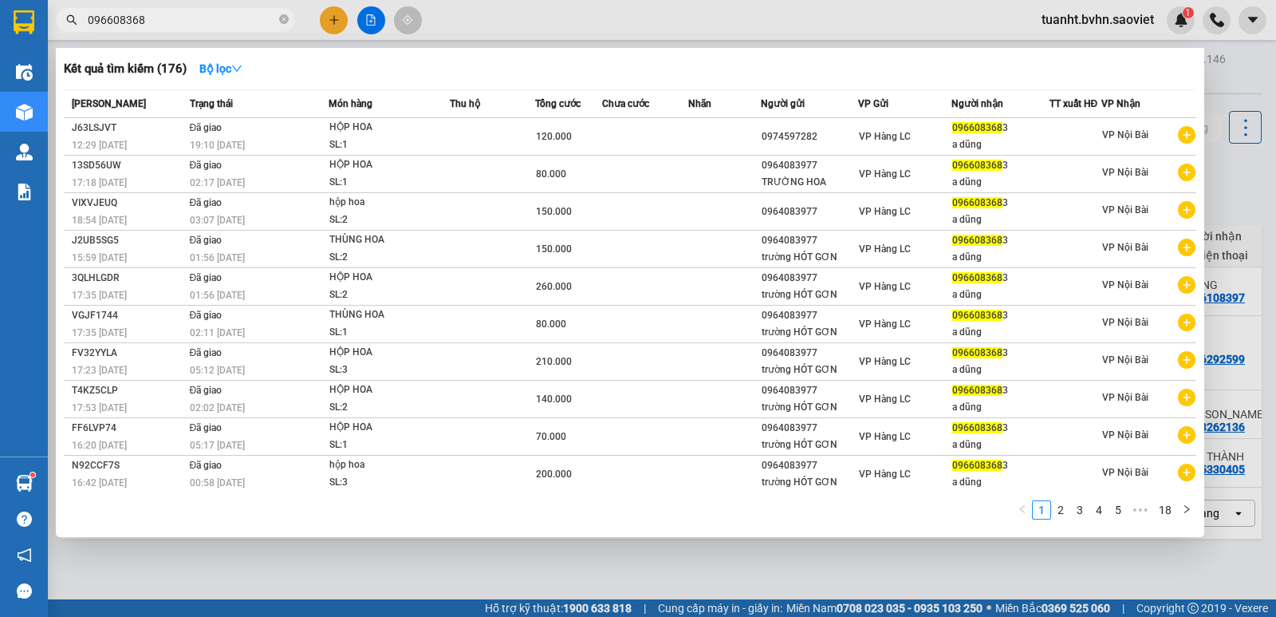
type input "0966083683"
click at [286, 21] on icon "close-circle" at bounding box center [284, 19] width 10 height 10
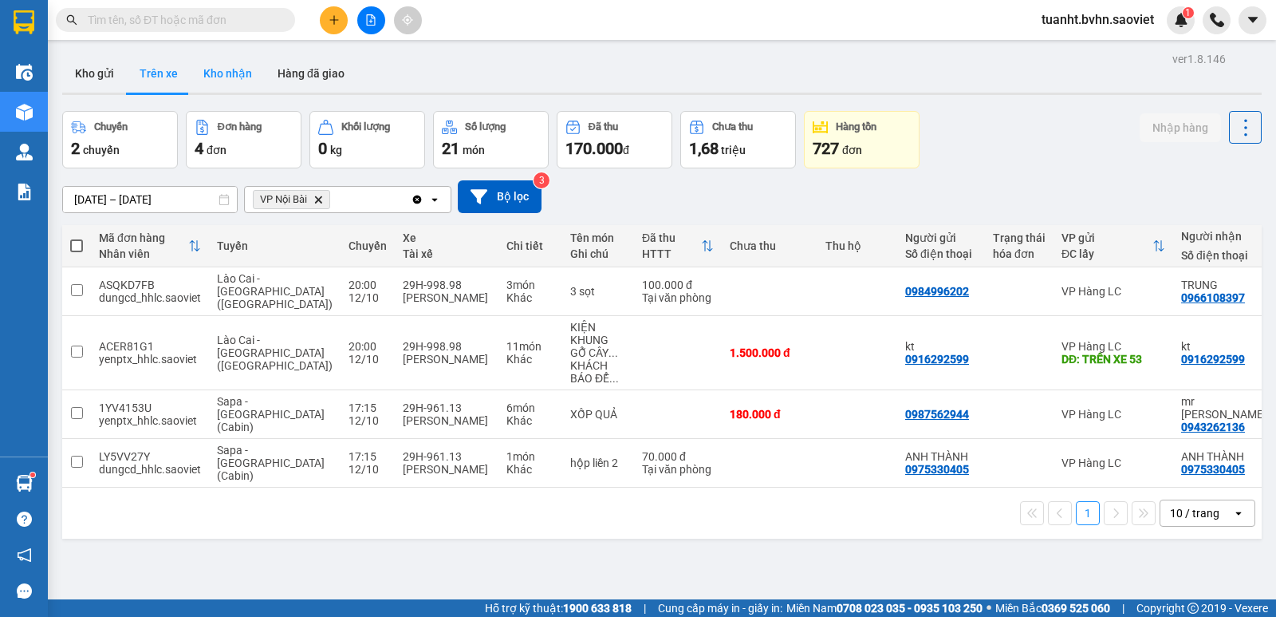
click at [225, 69] on button "Kho nhận" at bounding box center [228, 73] width 74 height 38
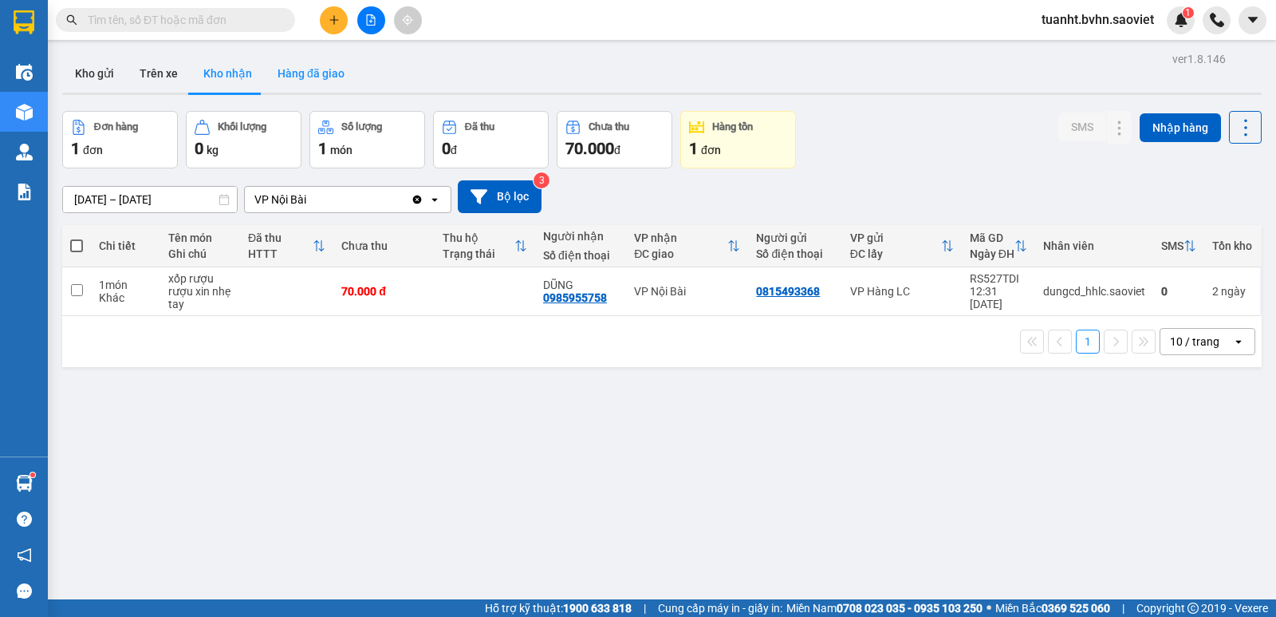
click at [288, 73] on button "Hàng đã giao" at bounding box center [311, 73] width 93 height 38
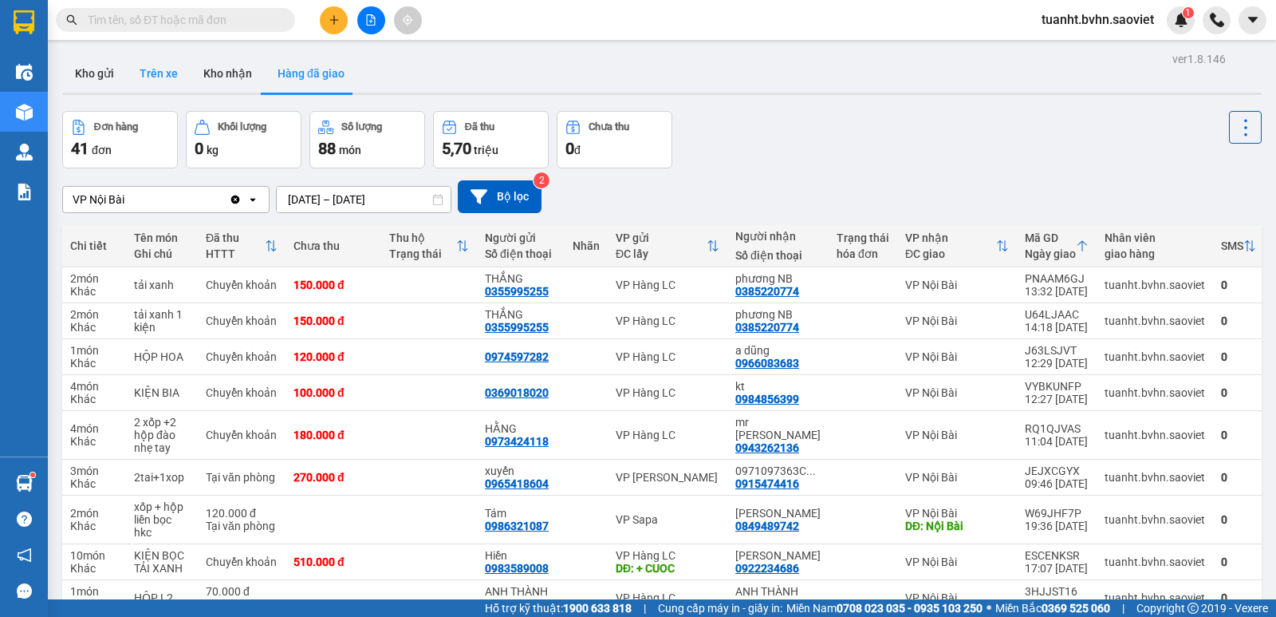
click at [157, 61] on button "Trên xe" at bounding box center [159, 73] width 64 height 38
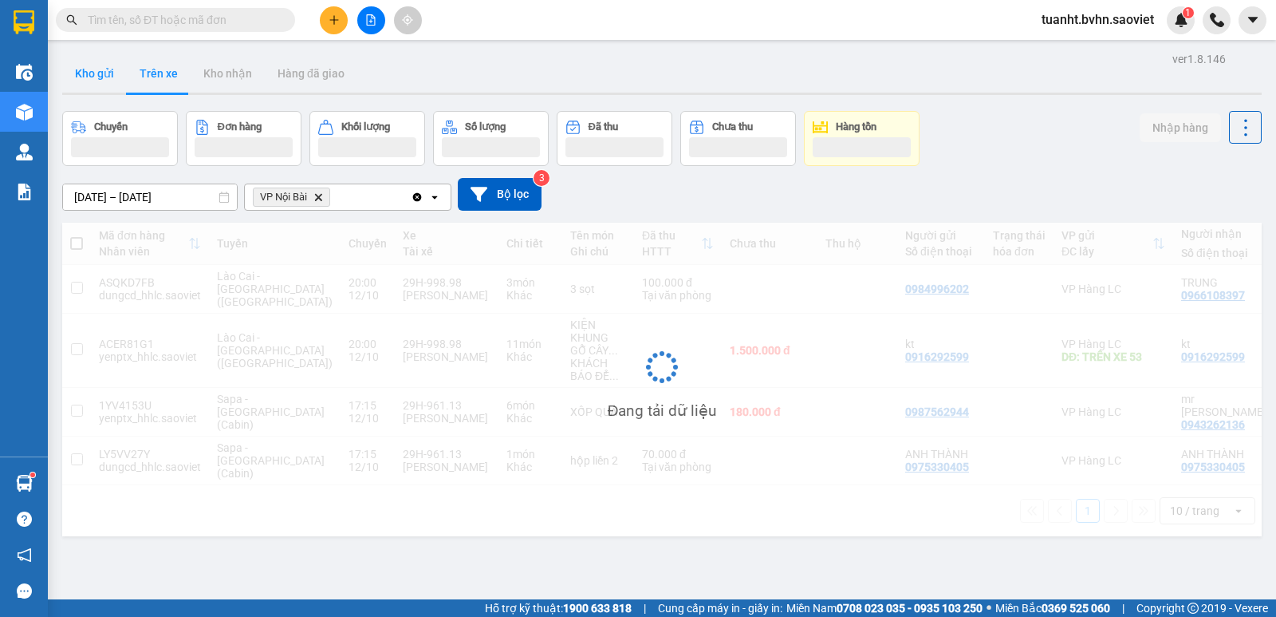
click at [100, 73] on button "Kho gửi" at bounding box center [94, 73] width 65 height 38
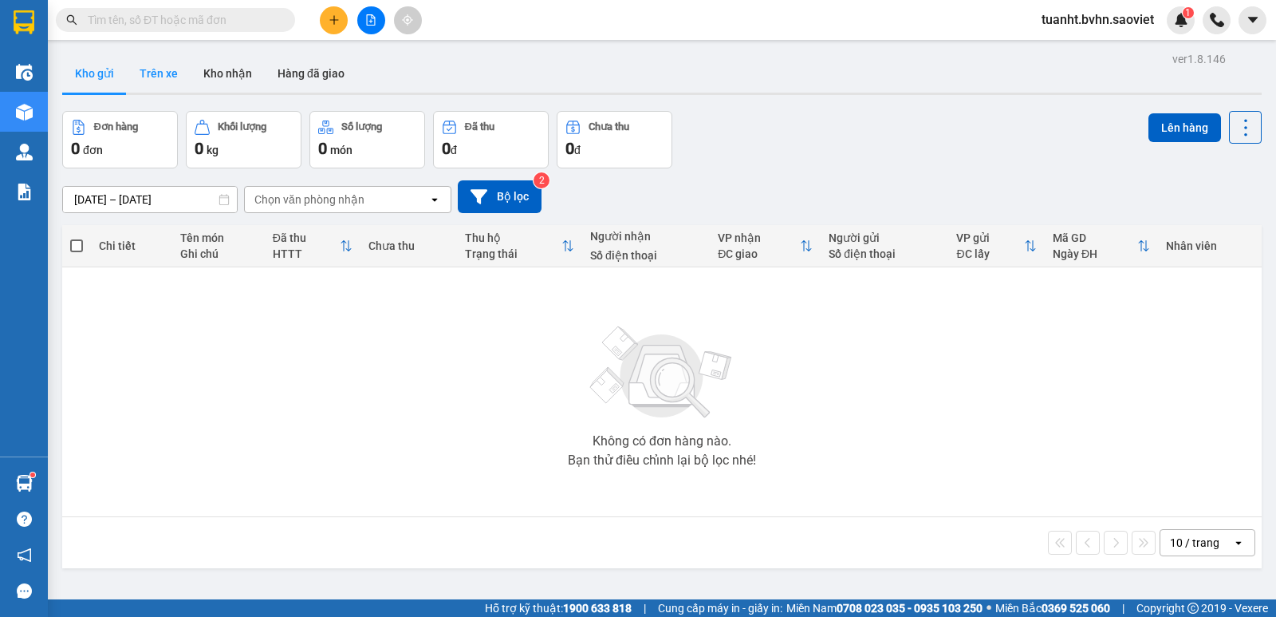
click at [160, 70] on button "Trên xe" at bounding box center [159, 73] width 64 height 38
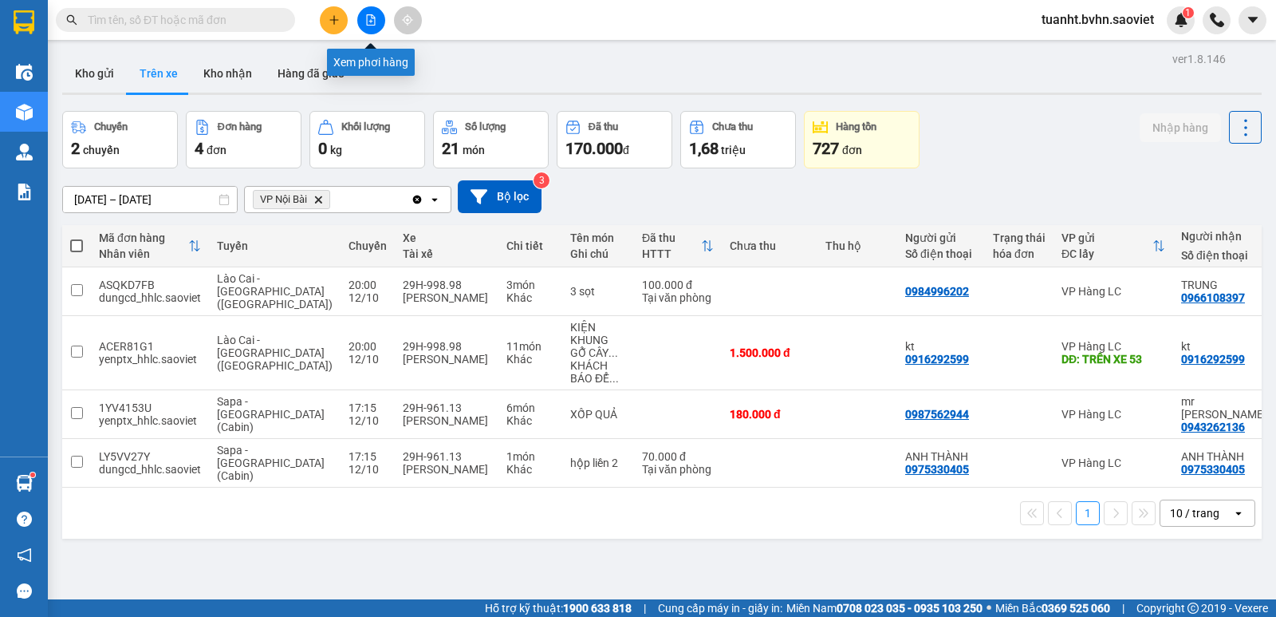
click at [377, 25] on button at bounding box center [371, 20] width 28 height 28
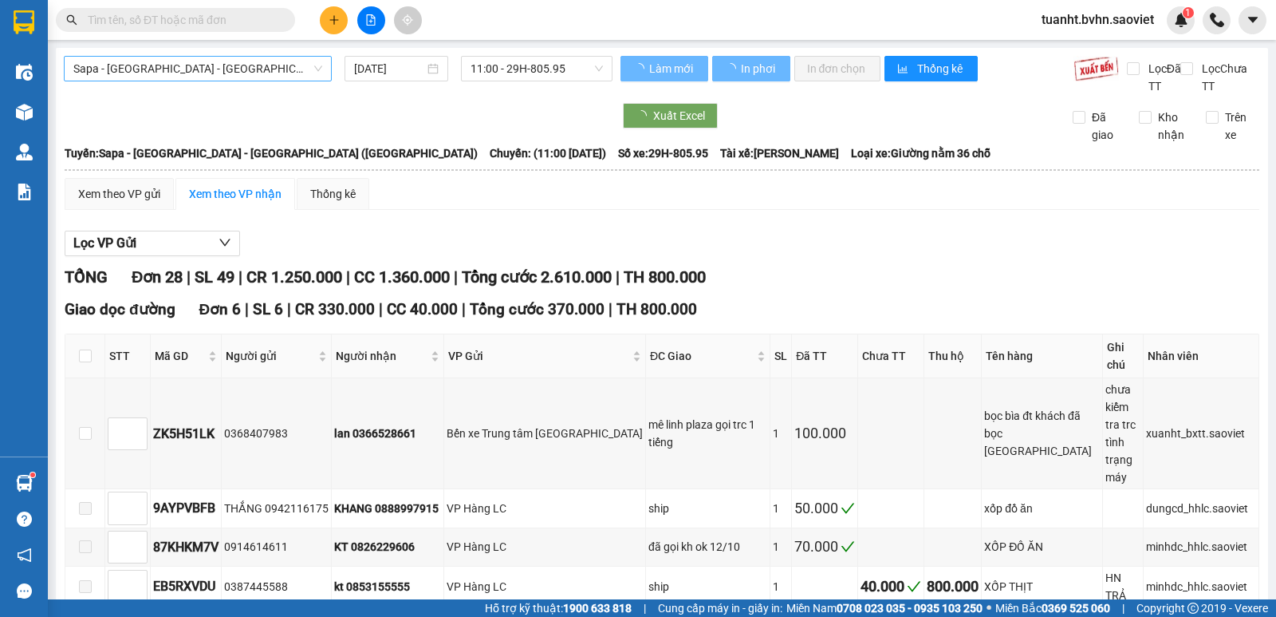
click at [207, 70] on span "Sapa - [GEOGRAPHIC_DATA] - [GEOGRAPHIC_DATA] ([GEOGRAPHIC_DATA])" at bounding box center [197, 69] width 249 height 24
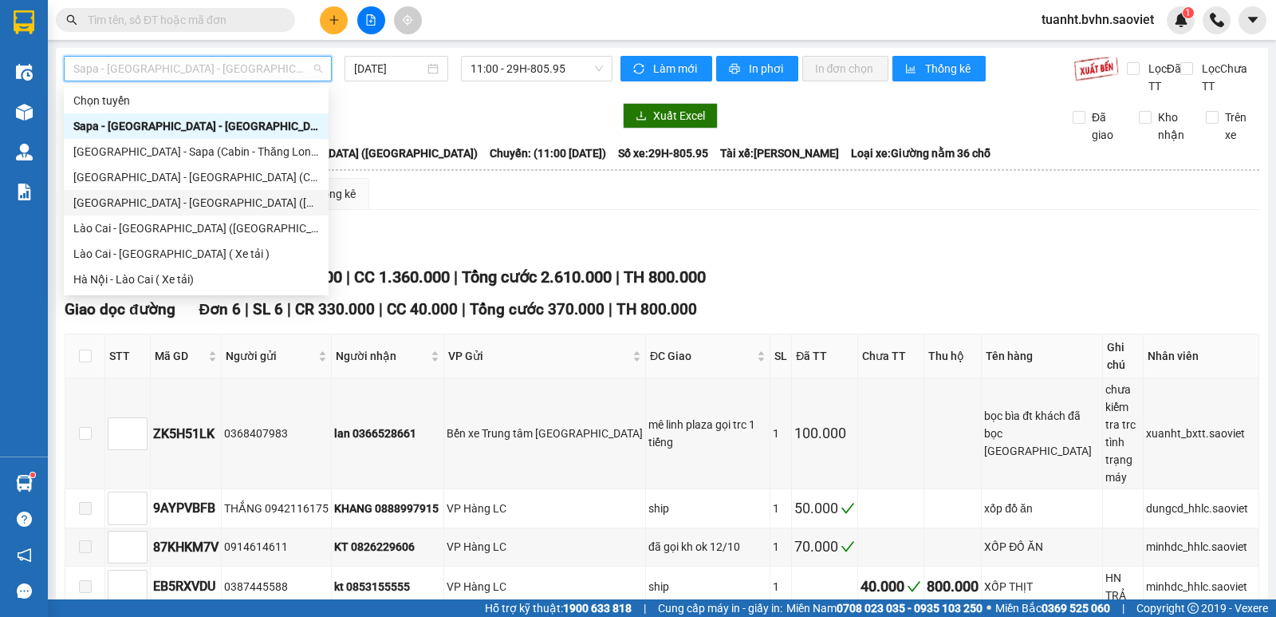
scroll to position [80, 0]
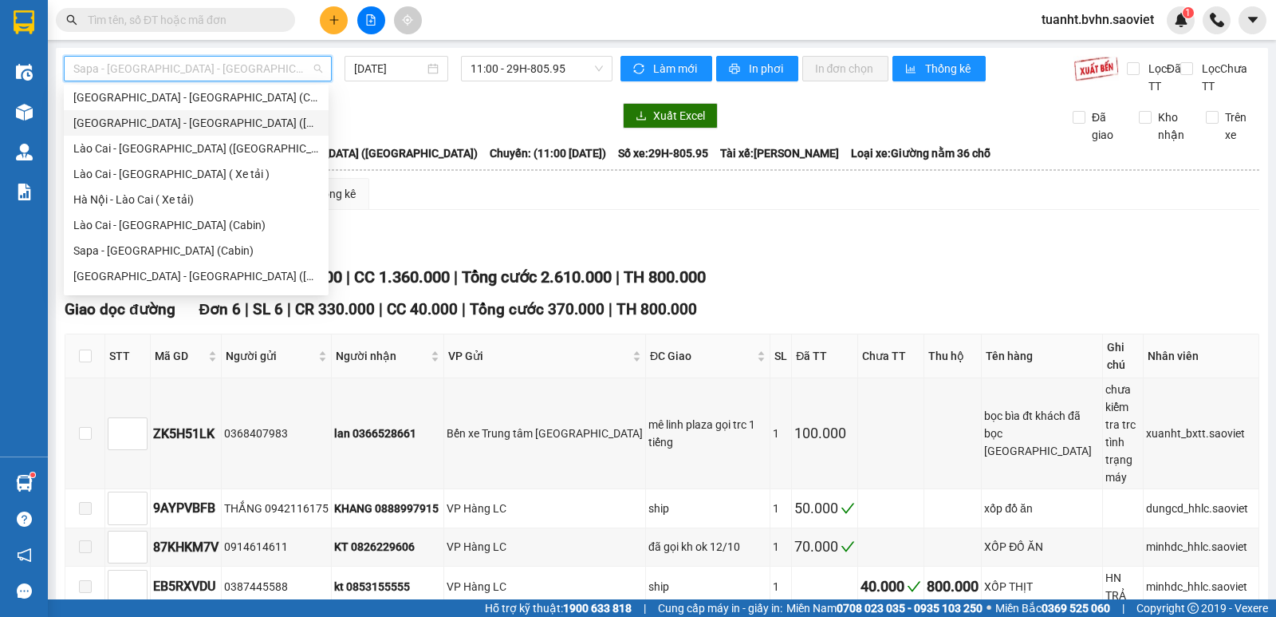
click at [181, 118] on div "[GEOGRAPHIC_DATA] - [GEOGRAPHIC_DATA] ([GEOGRAPHIC_DATA])" at bounding box center [196, 123] width 246 height 18
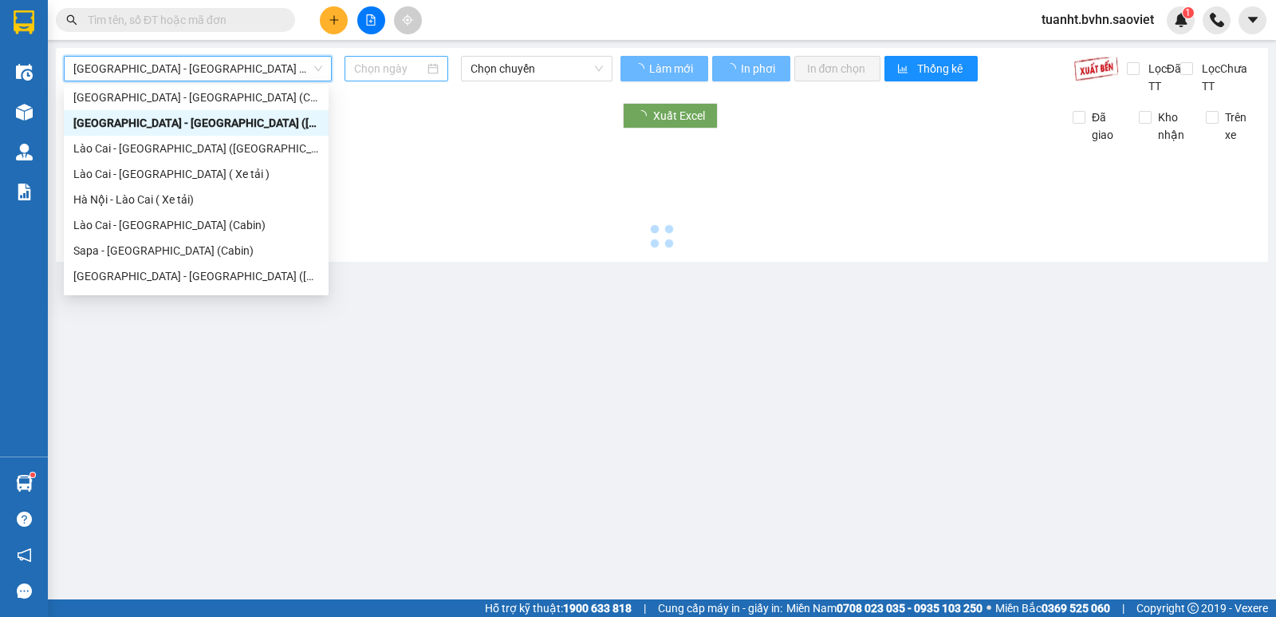
type input "[DATE]"
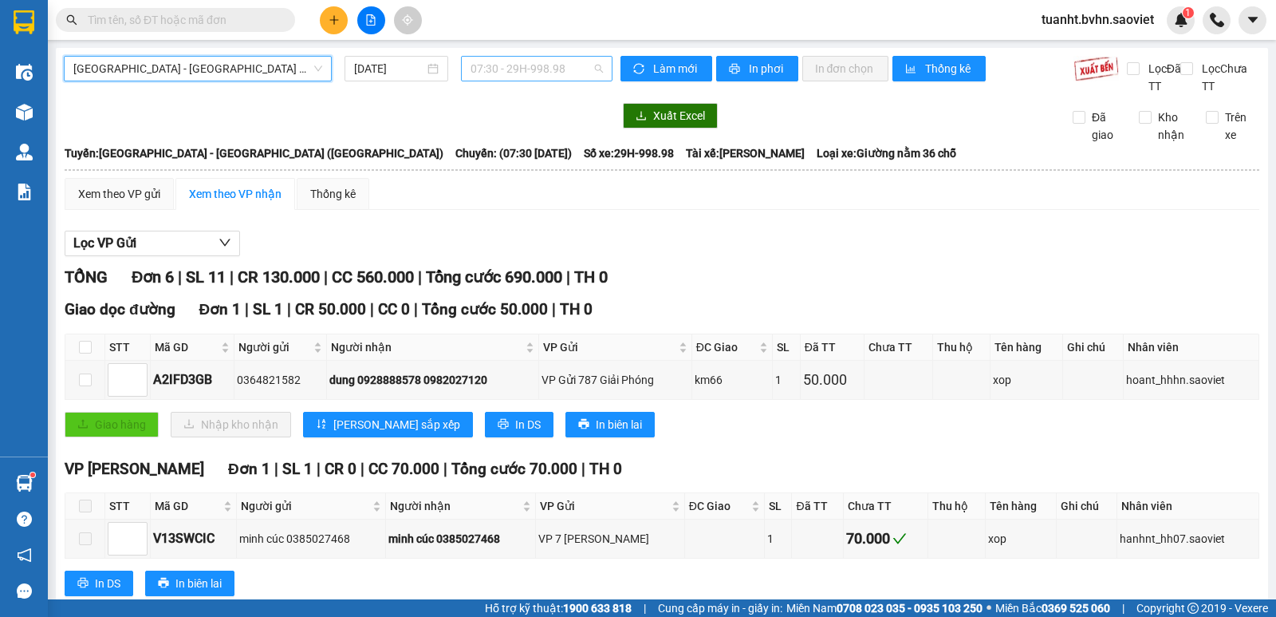
click at [482, 64] on span "07:30 - 29H-998.98" at bounding box center [537, 69] width 132 height 24
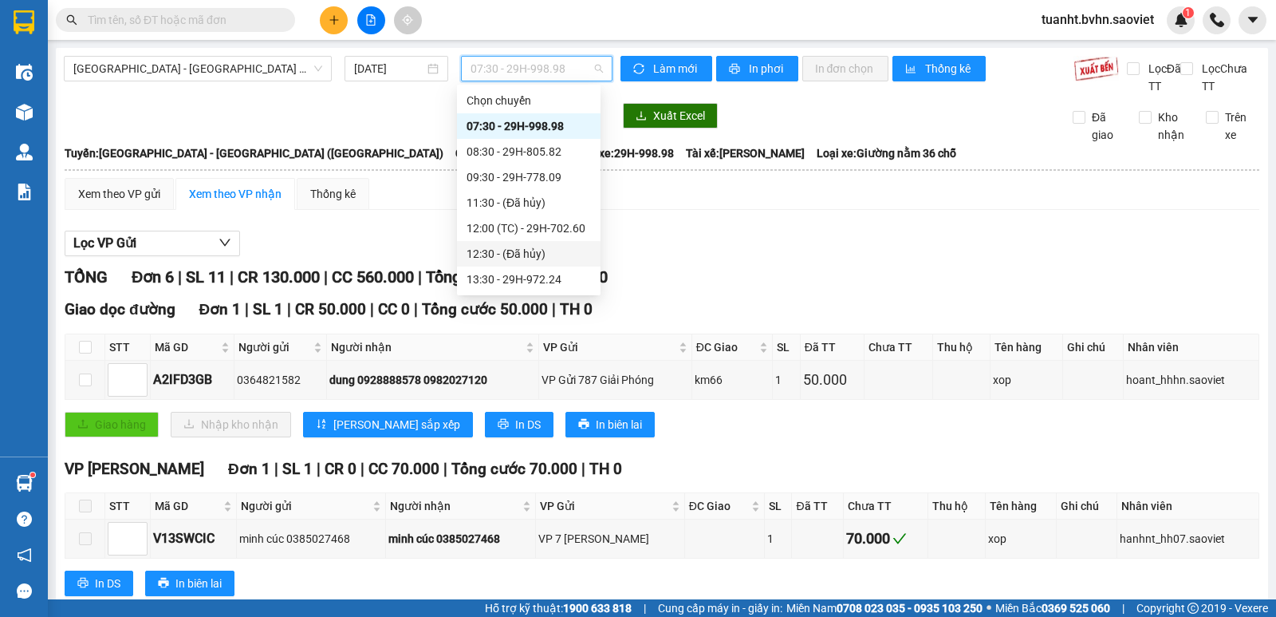
scroll to position [153, 0]
click at [510, 247] on div "20:30 - 29K-029.57" at bounding box center [529, 254] width 124 height 18
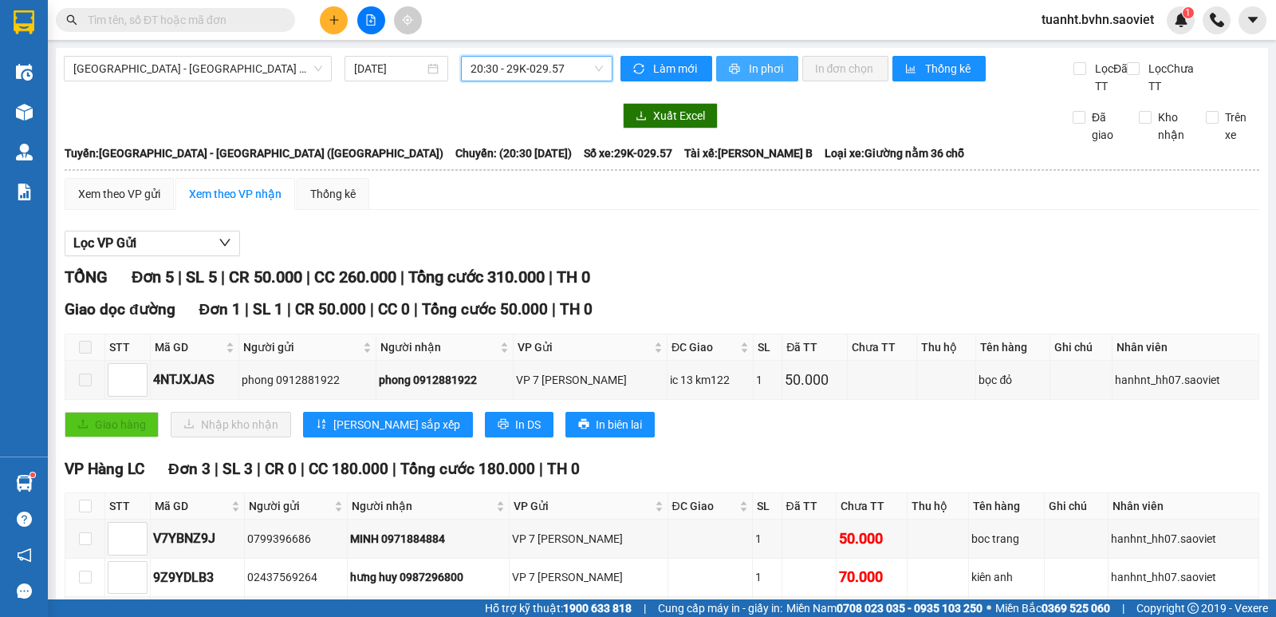
click at [719, 67] on button "In phơi" at bounding box center [757, 69] width 82 height 26
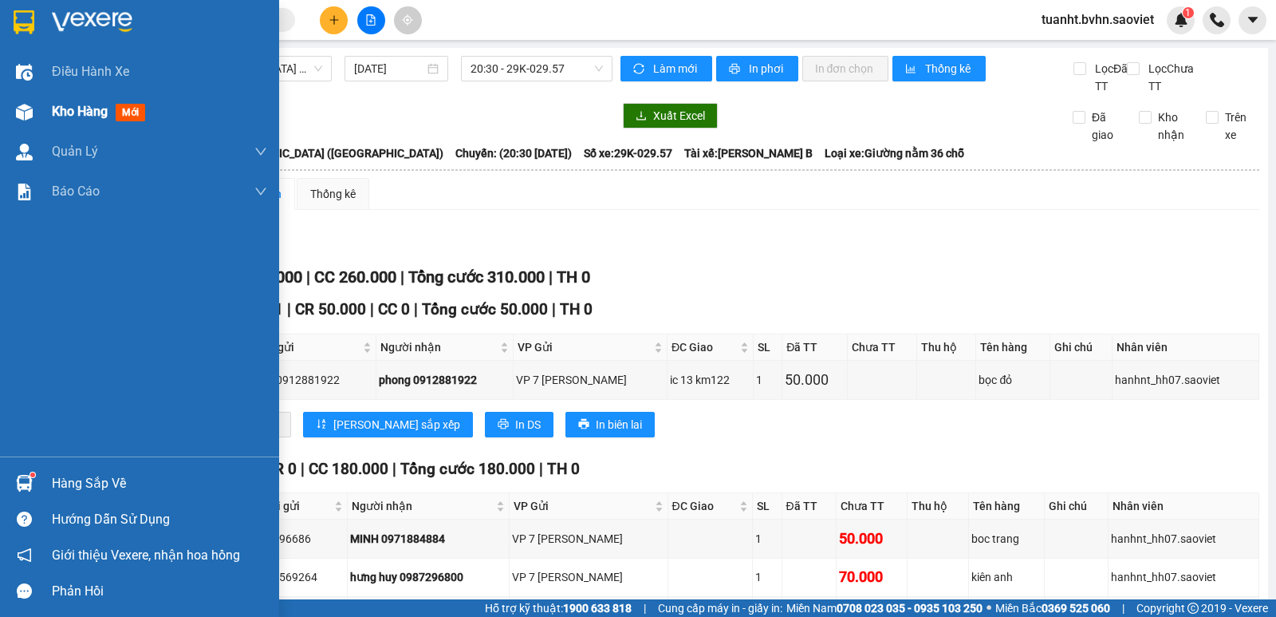
click at [16, 116] on img at bounding box center [24, 112] width 17 height 17
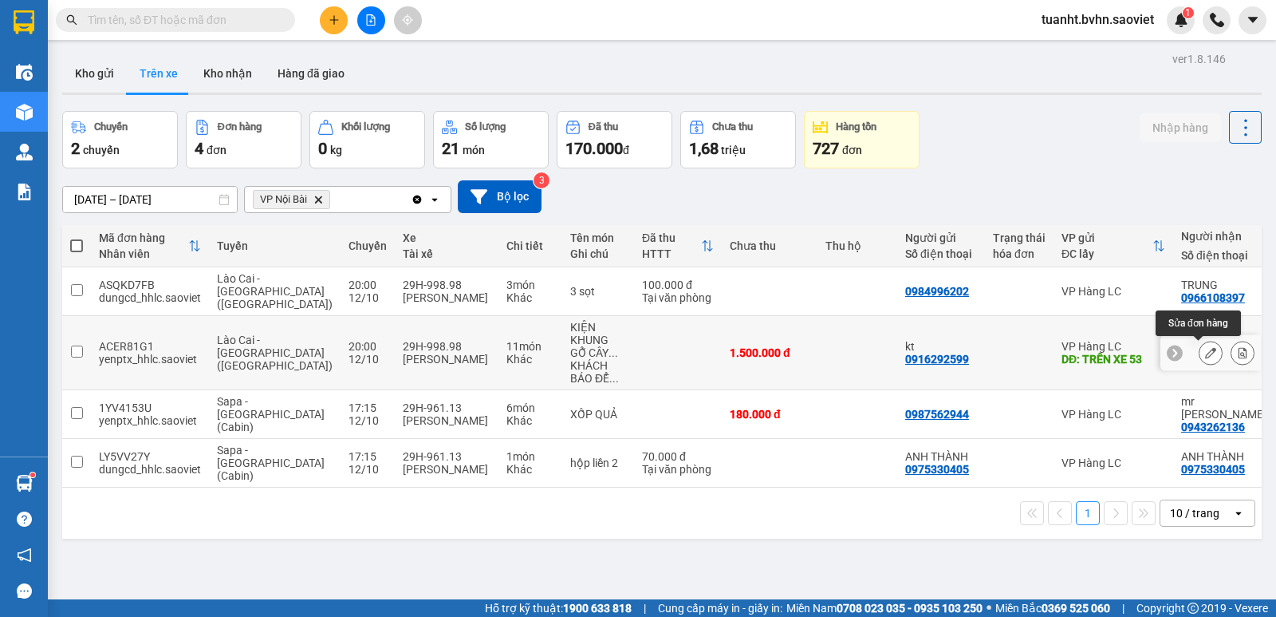
click at [1205, 357] on icon at bounding box center [1210, 352] width 11 height 11
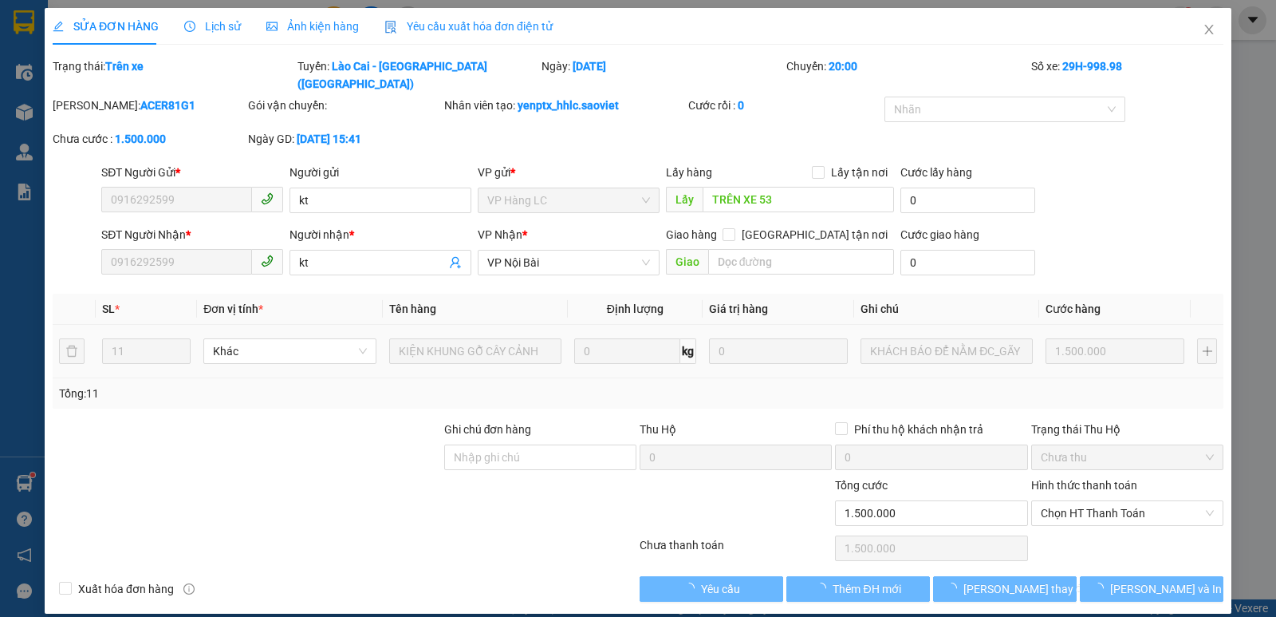
type input "0916292599"
type input "kt"
type input "TRÊN XE 53"
type input "0916292599"
type input "kt"
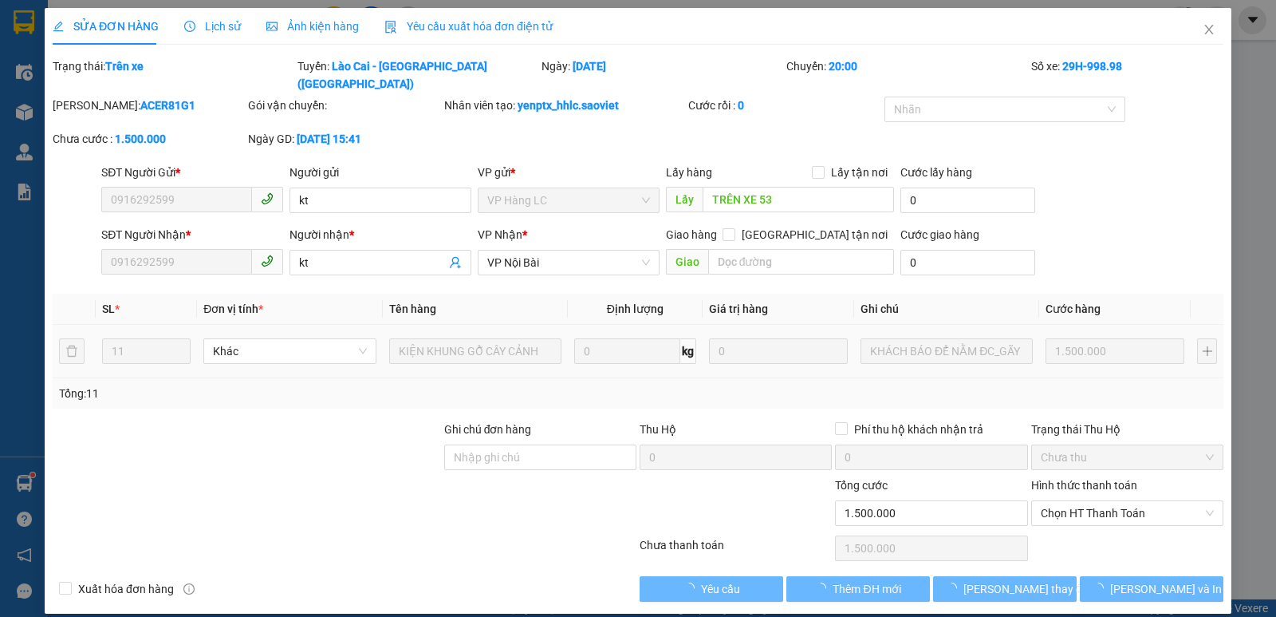
type input "0"
type input "1.500.000"
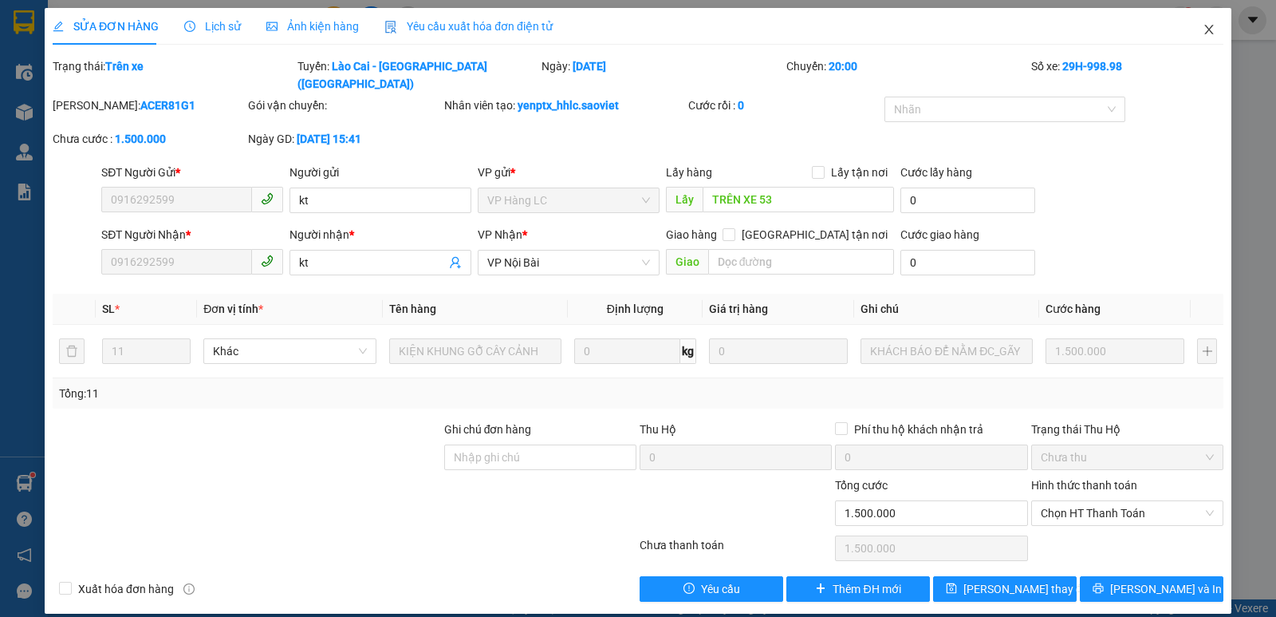
click at [1205, 31] on icon "close" at bounding box center [1209, 29] width 13 height 13
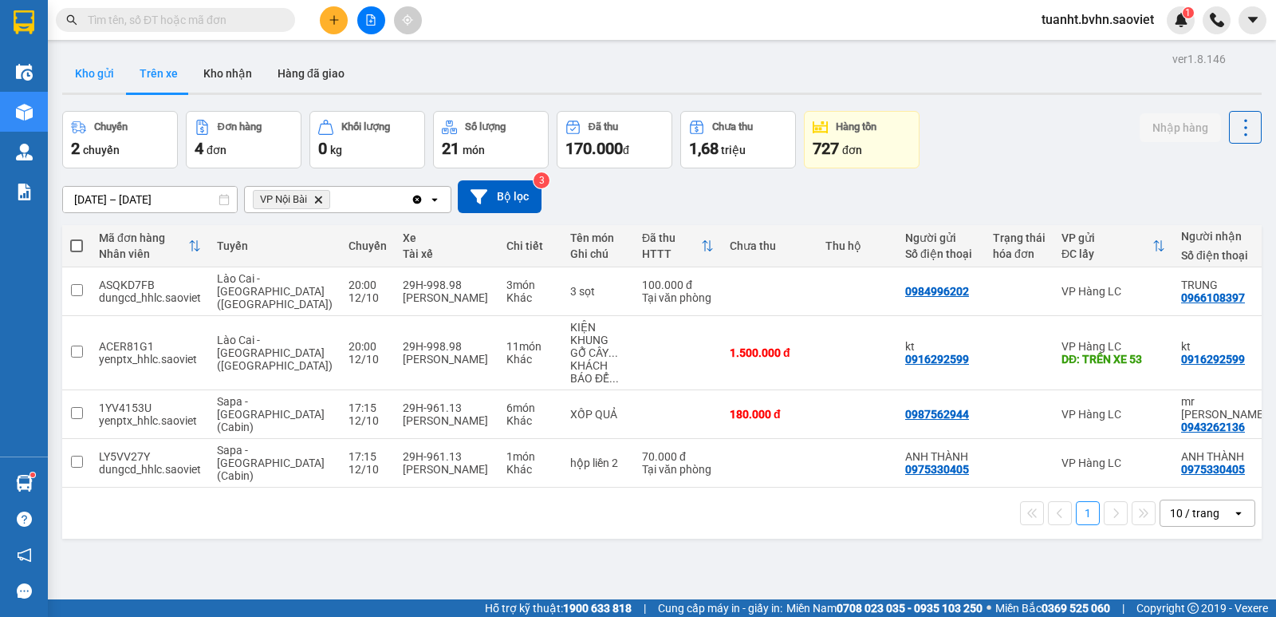
click at [90, 85] on button "Kho gửi" at bounding box center [94, 73] width 65 height 38
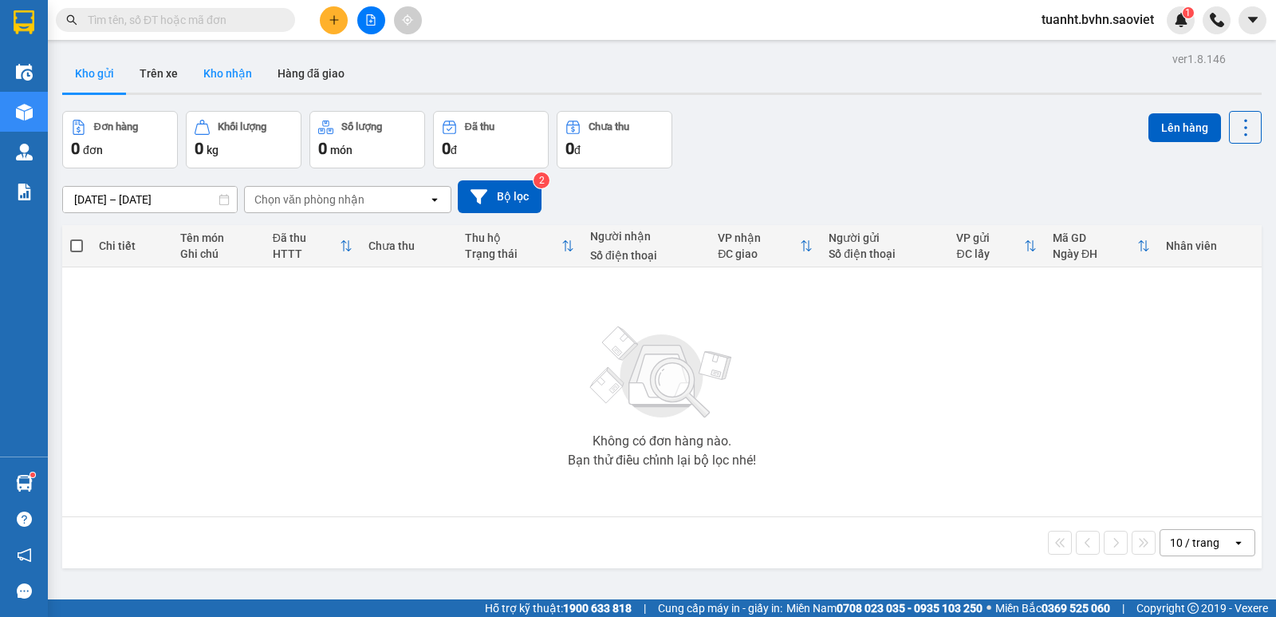
click at [224, 76] on button "Kho nhận" at bounding box center [228, 73] width 74 height 38
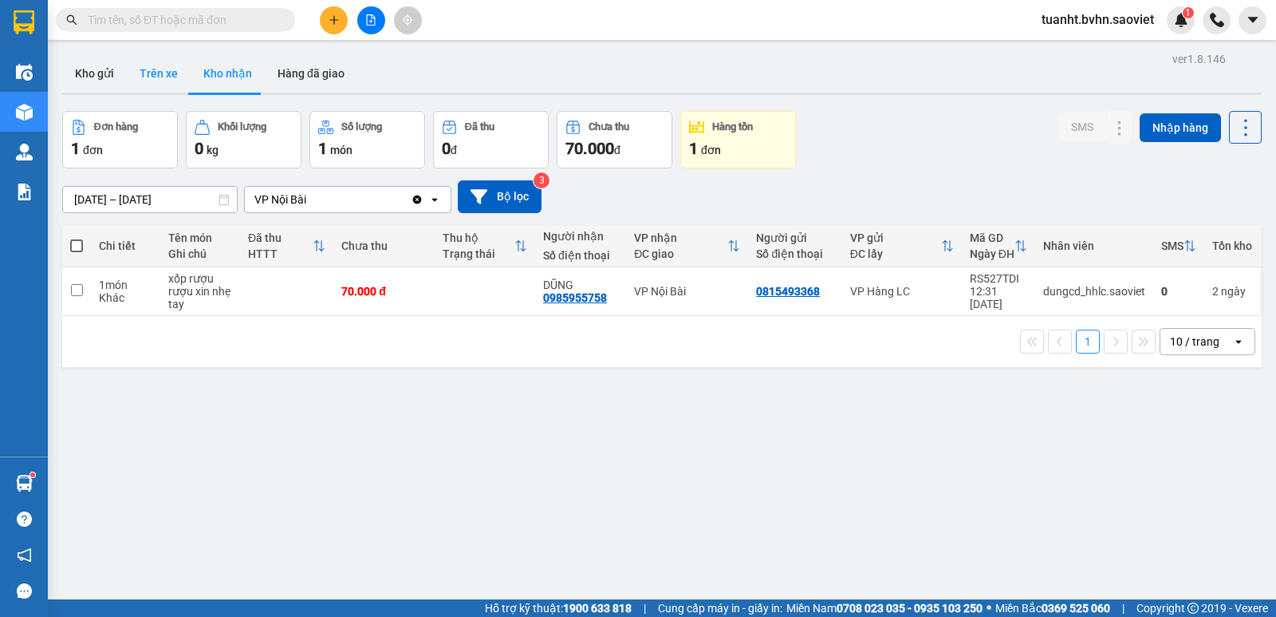
click at [178, 74] on button "Trên xe" at bounding box center [159, 73] width 64 height 38
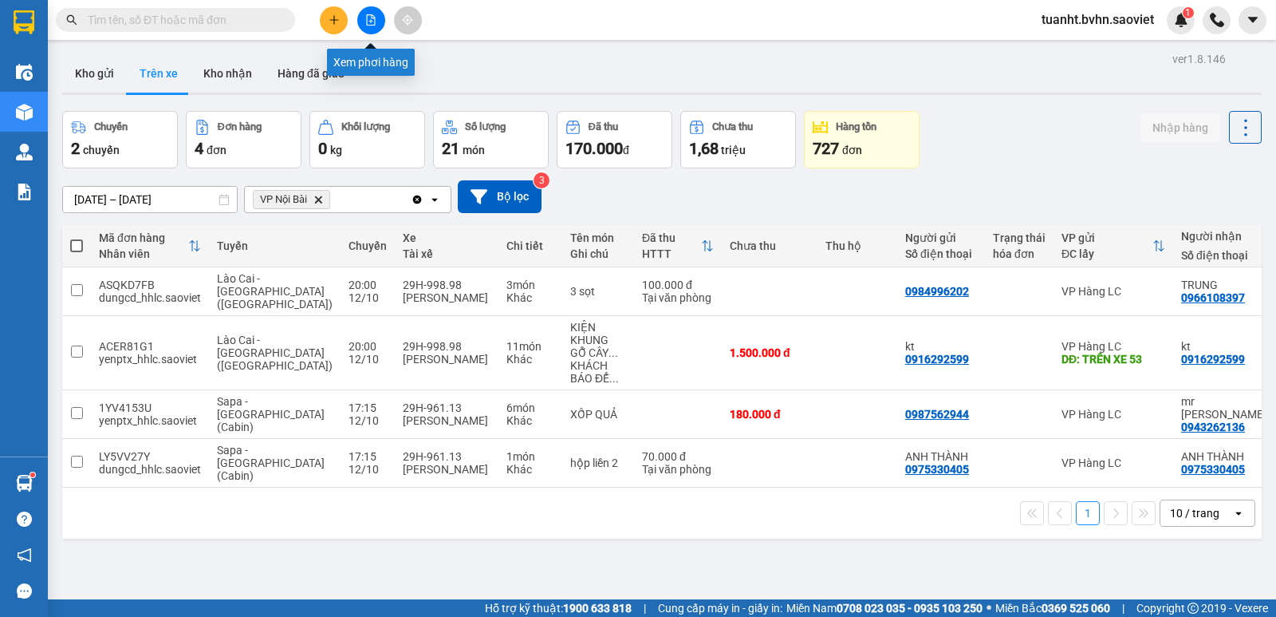
click at [377, 20] on button at bounding box center [371, 20] width 28 height 28
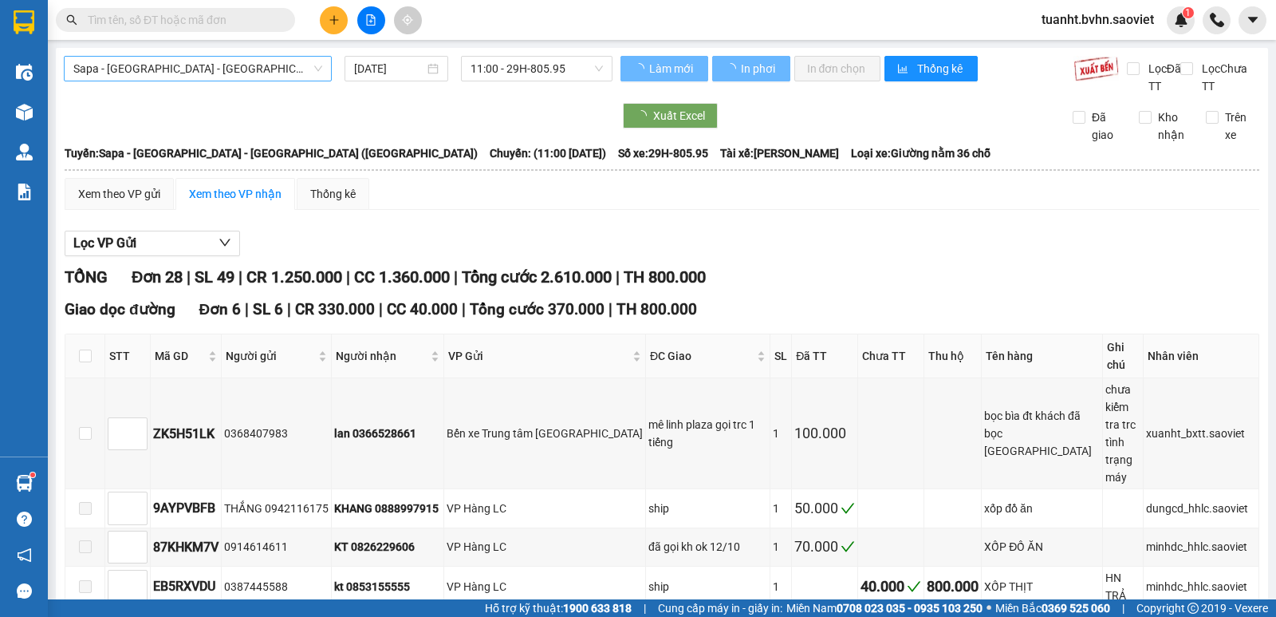
click at [276, 60] on span "Sapa - [GEOGRAPHIC_DATA] - [GEOGRAPHIC_DATA] ([GEOGRAPHIC_DATA])" at bounding box center [197, 69] width 249 height 24
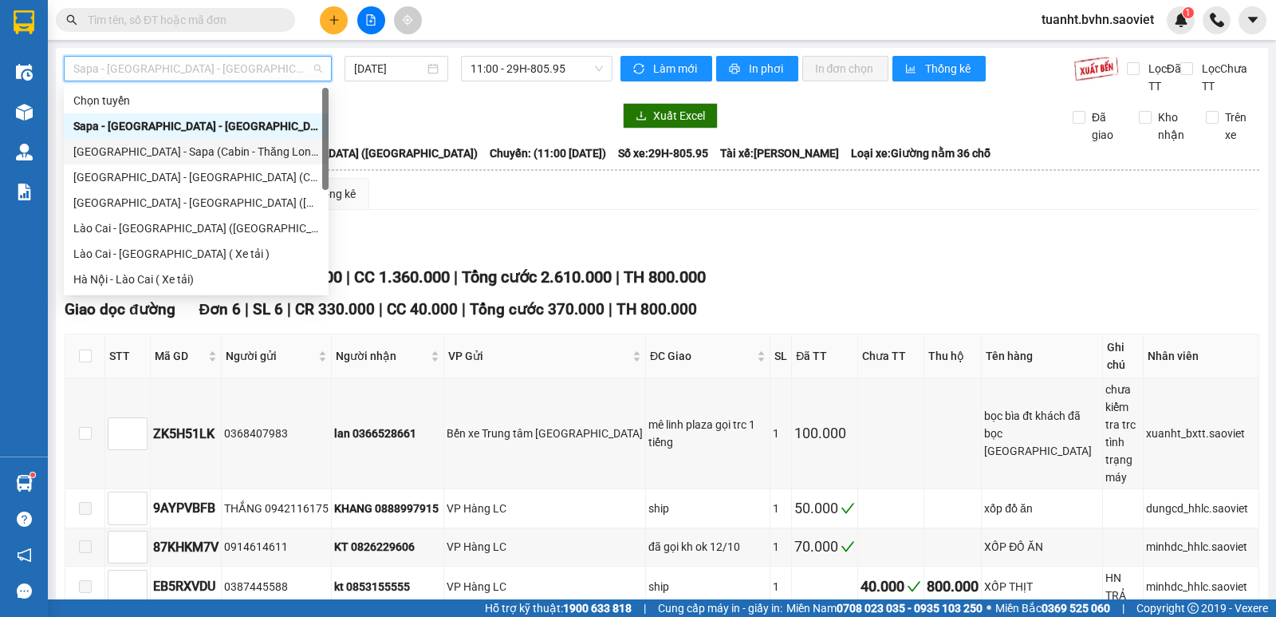
click at [262, 148] on div "[GEOGRAPHIC_DATA] - Sapa (Cabin - Thăng Long)" at bounding box center [196, 152] width 246 height 18
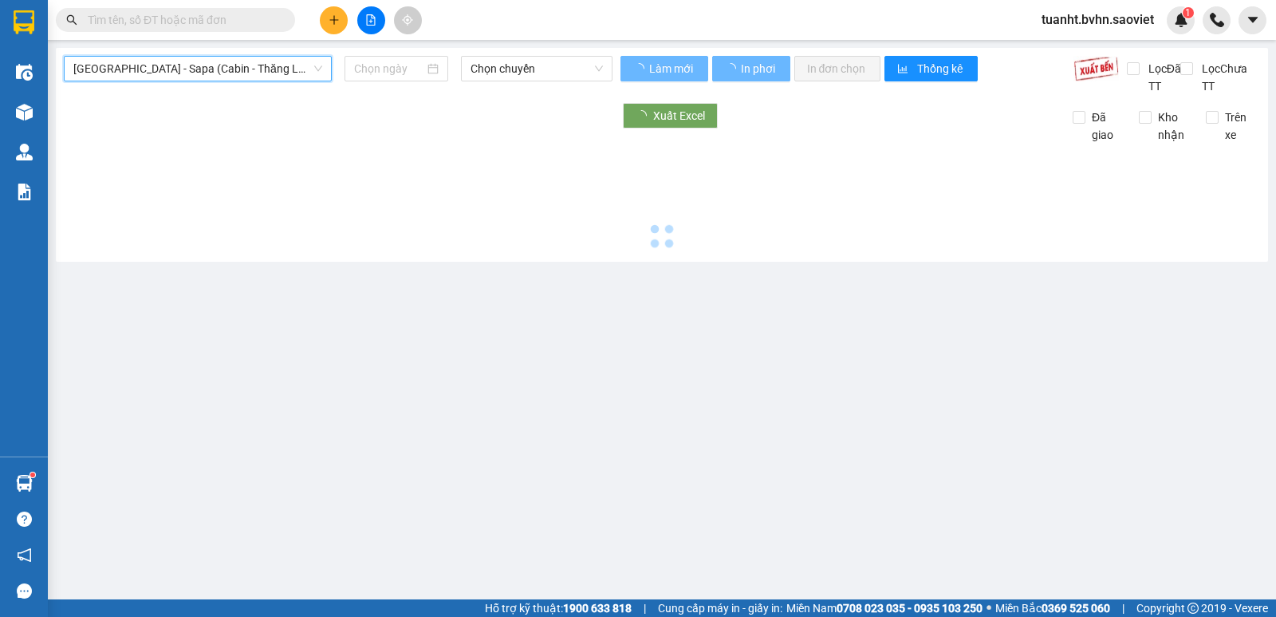
type input "[DATE]"
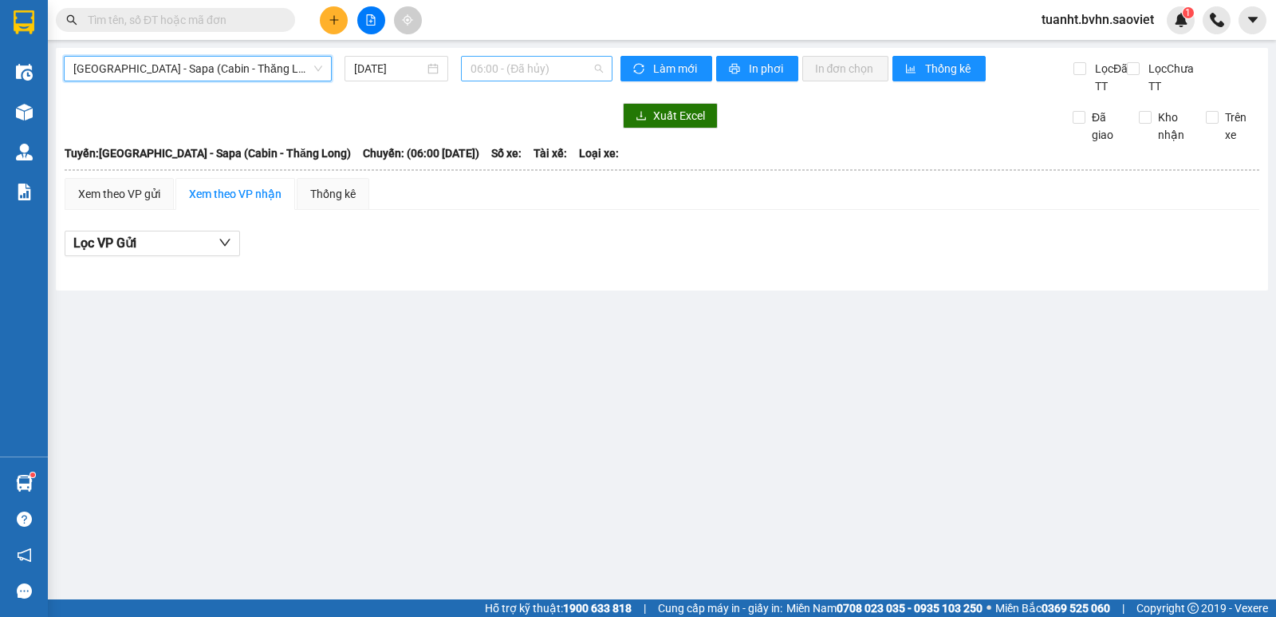
click at [491, 70] on span "06:00 - (Đã hủy)" at bounding box center [537, 69] width 132 height 24
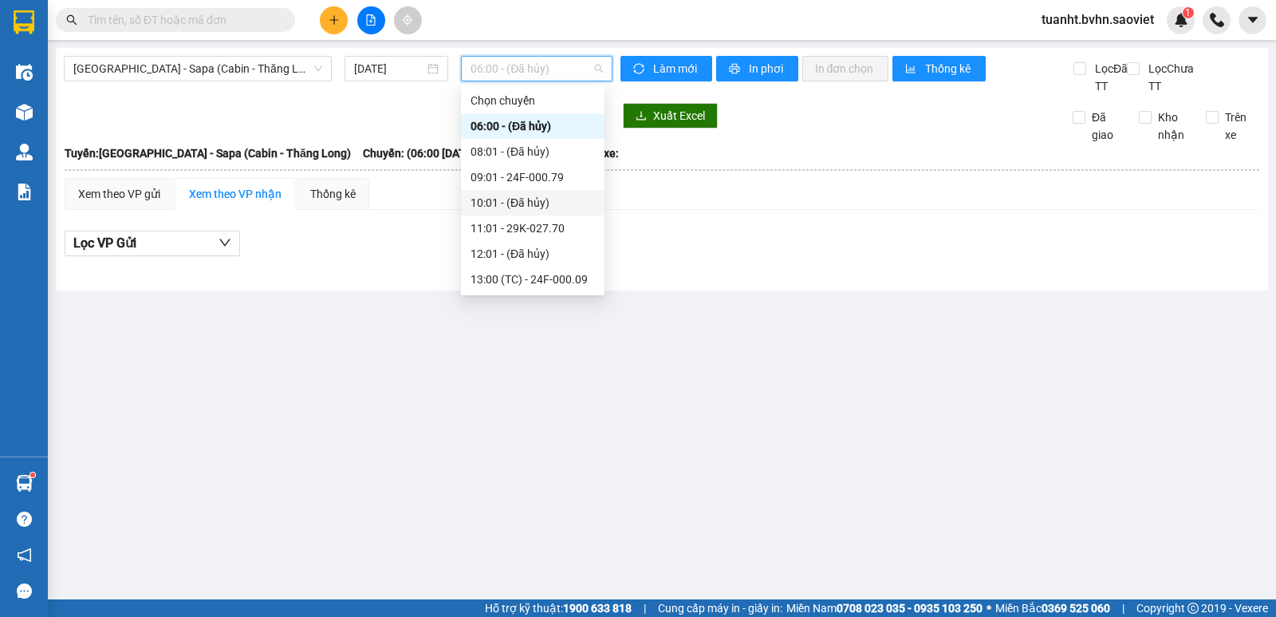
scroll to position [153, 0]
click at [527, 172] on div "21:00 - 29H-999.77" at bounding box center [533, 177] width 124 height 18
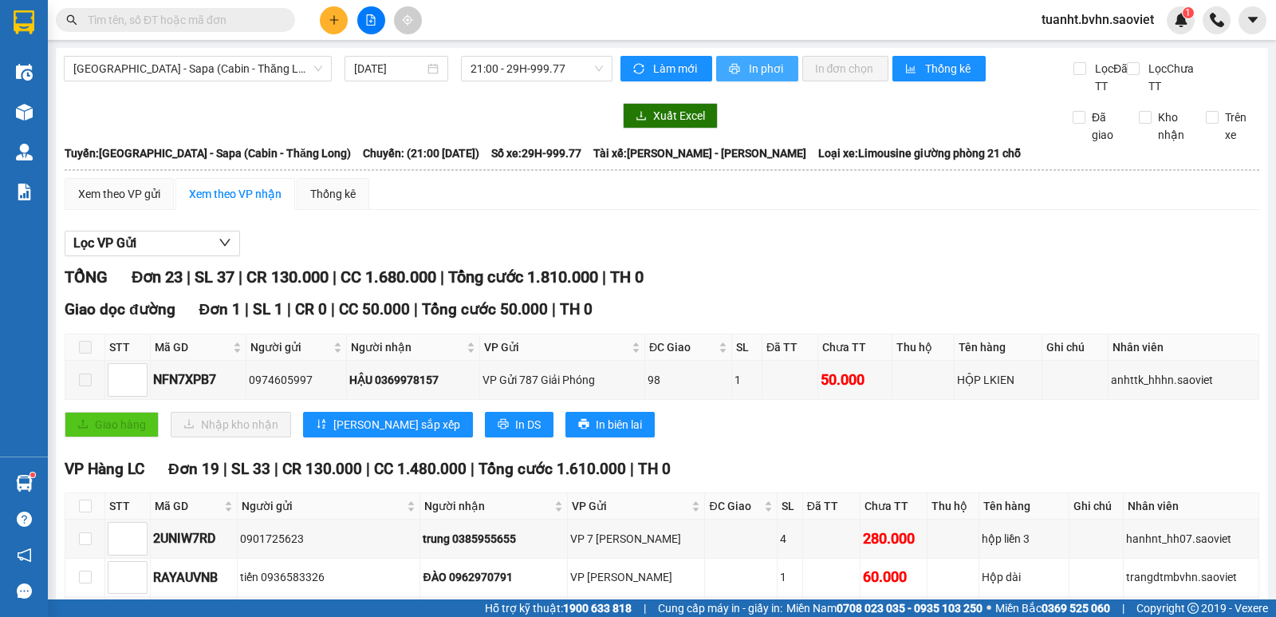
click at [757, 66] on span "In phơi" at bounding box center [767, 69] width 37 height 18
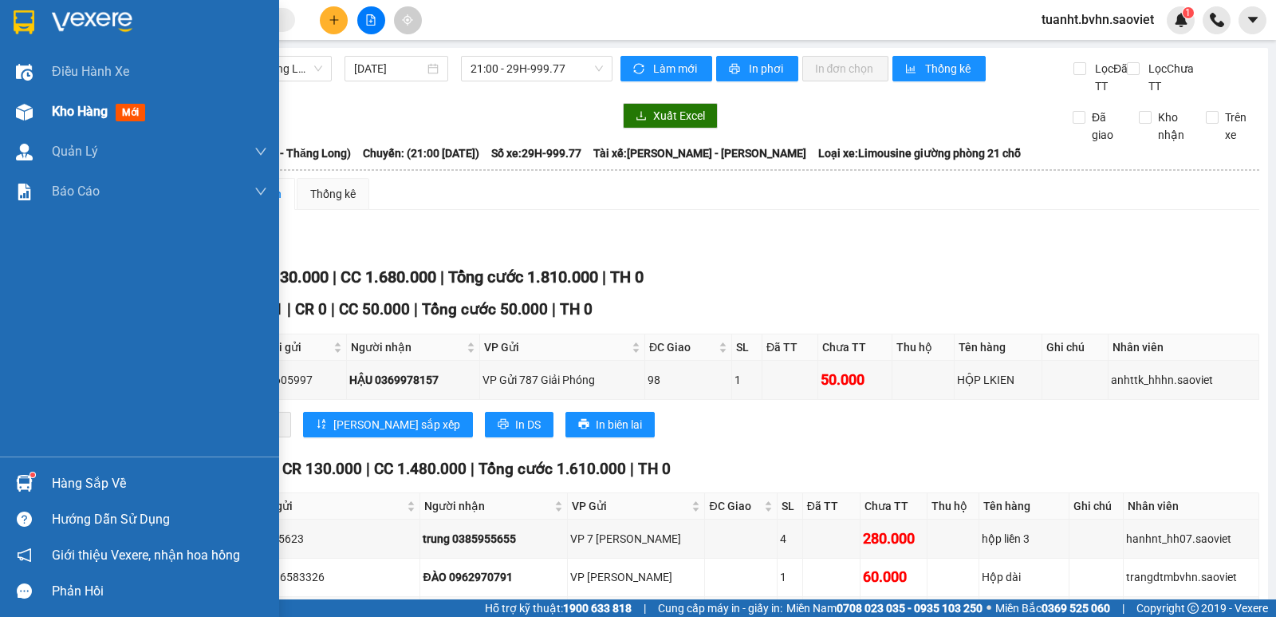
click at [38, 108] on div "Kho hàng mới" at bounding box center [139, 112] width 279 height 40
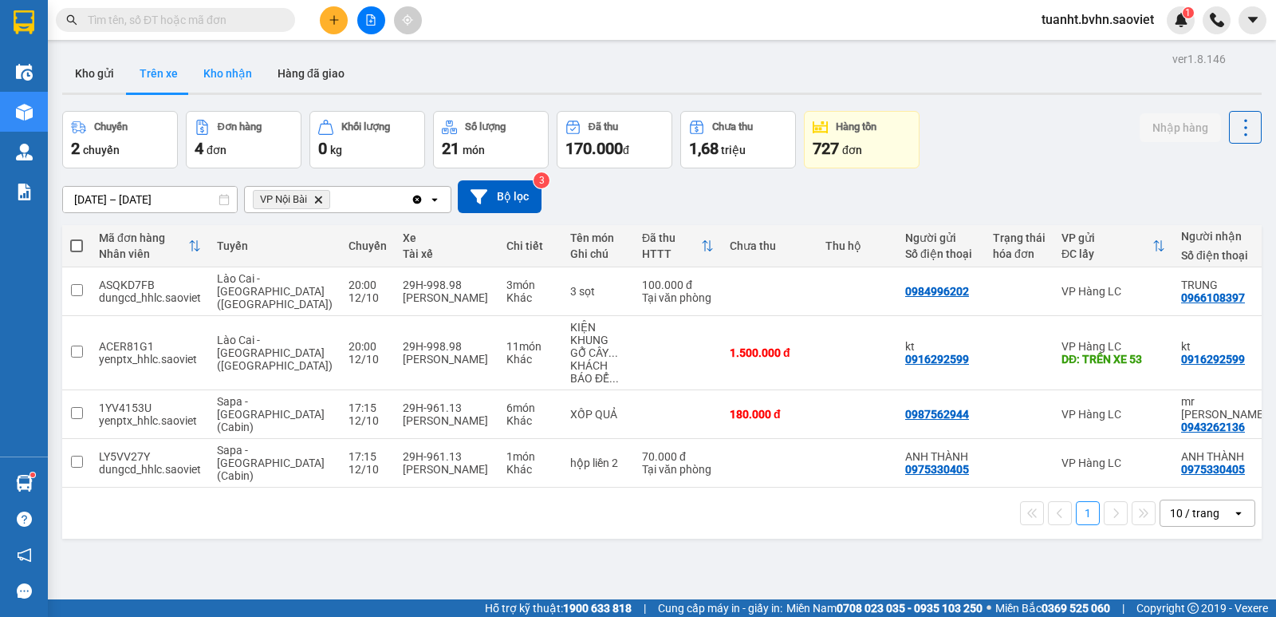
click at [223, 82] on button "Kho nhận" at bounding box center [228, 73] width 74 height 38
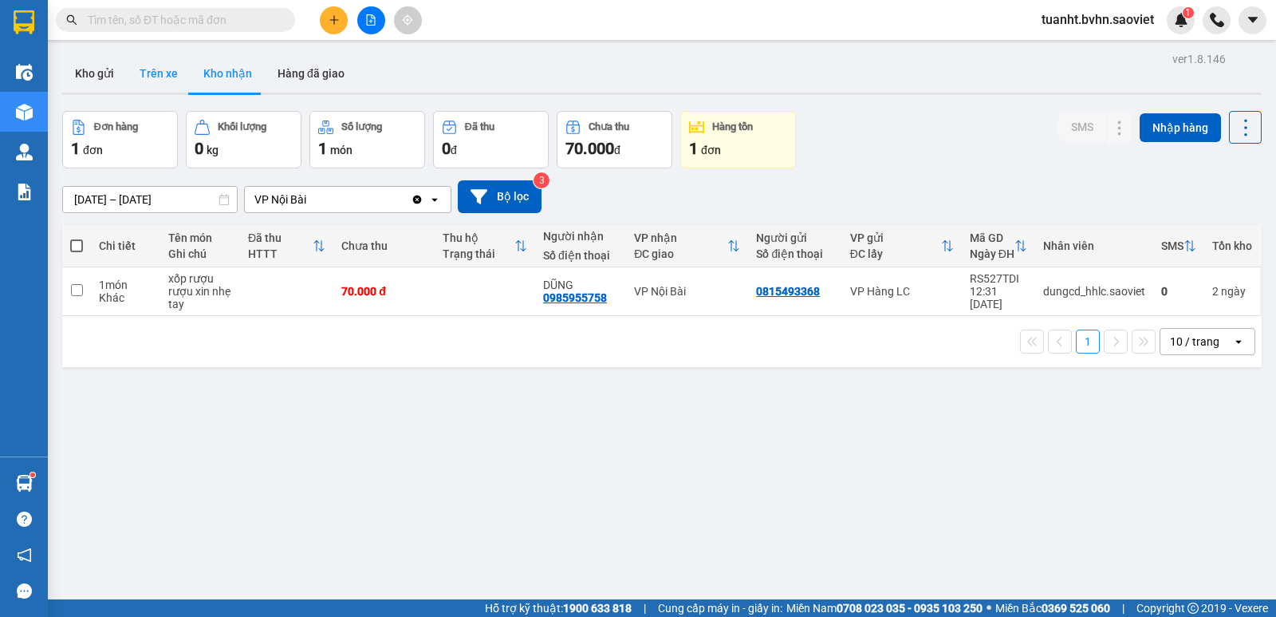
click at [173, 73] on button "Trên xe" at bounding box center [159, 73] width 64 height 38
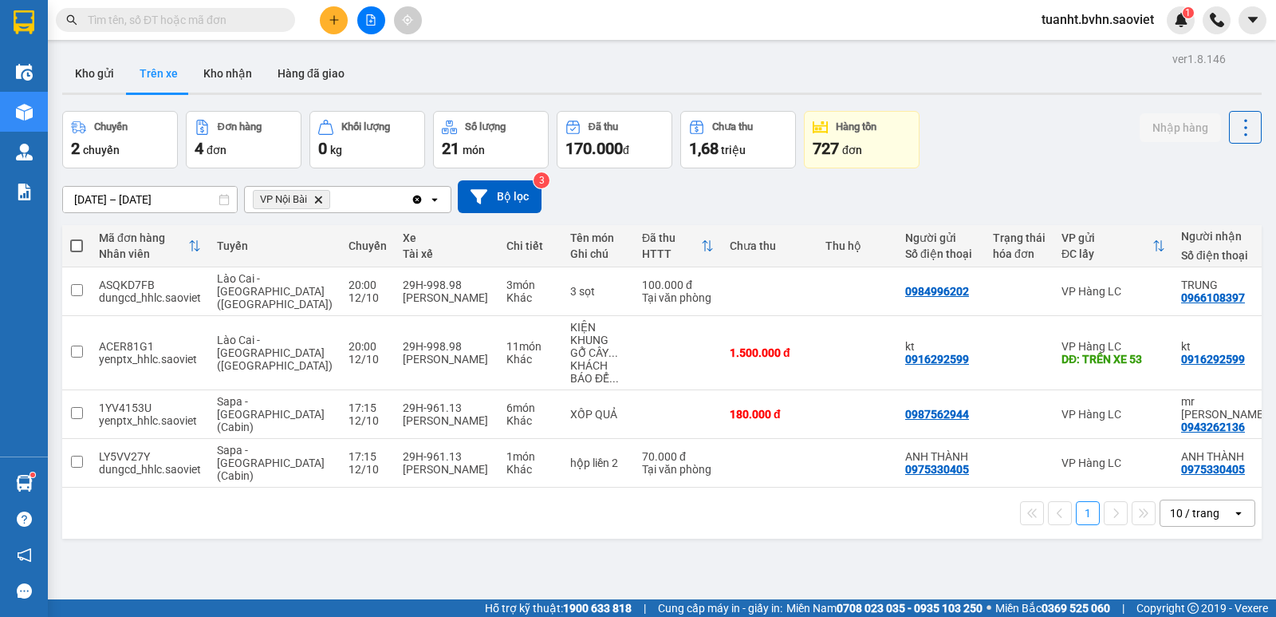
click at [235, 19] on input "text" at bounding box center [182, 20] width 188 height 18
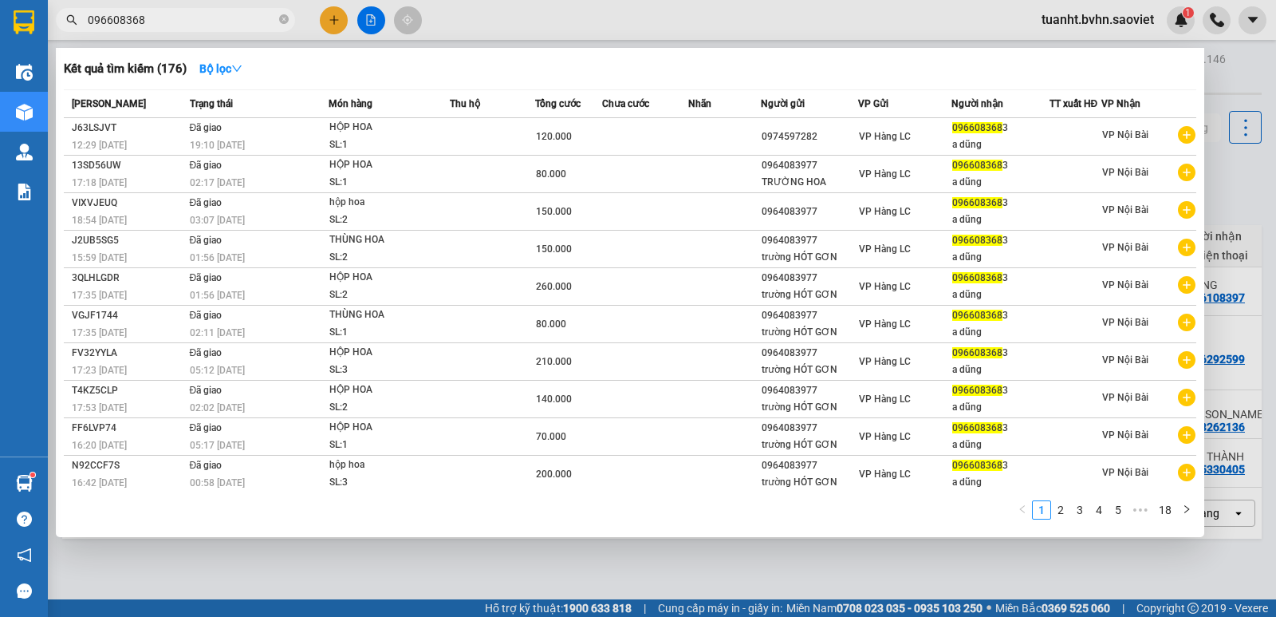
type input "0966083683"
click at [285, 21] on icon "close-circle" at bounding box center [284, 19] width 10 height 10
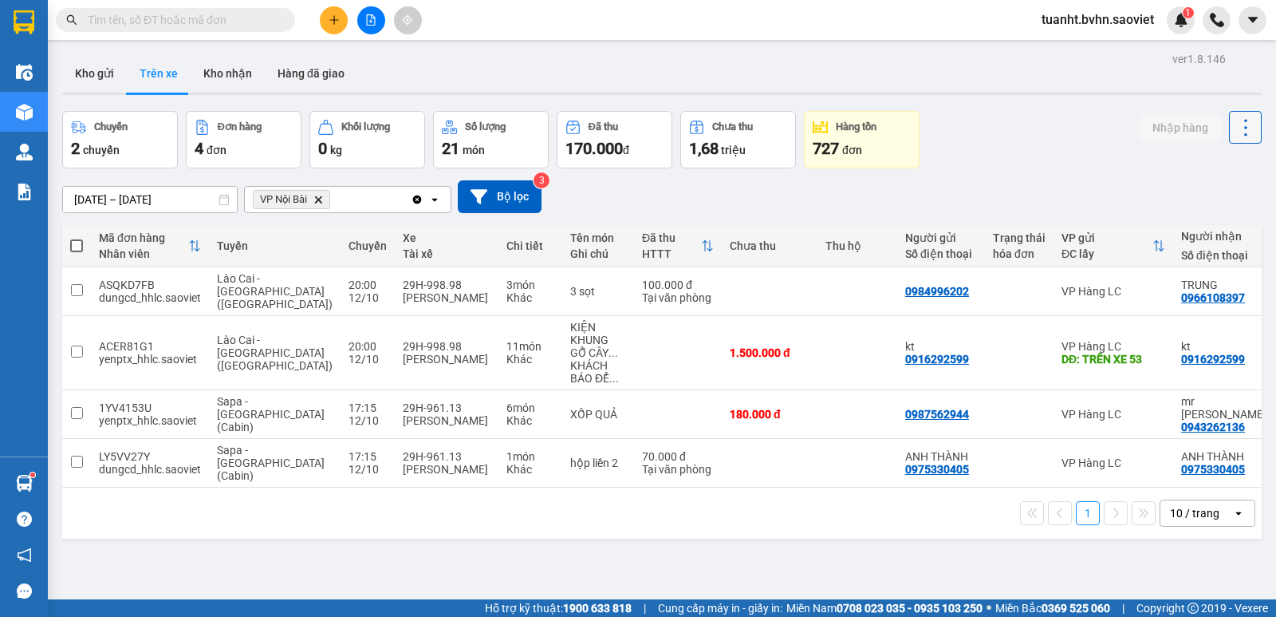
click at [1237, 128] on icon at bounding box center [1246, 127] width 22 height 22
click at [1212, 170] on span "Làm mới" at bounding box center [1211, 171] width 44 height 16
